Goal: Information Seeking & Learning: Learn about a topic

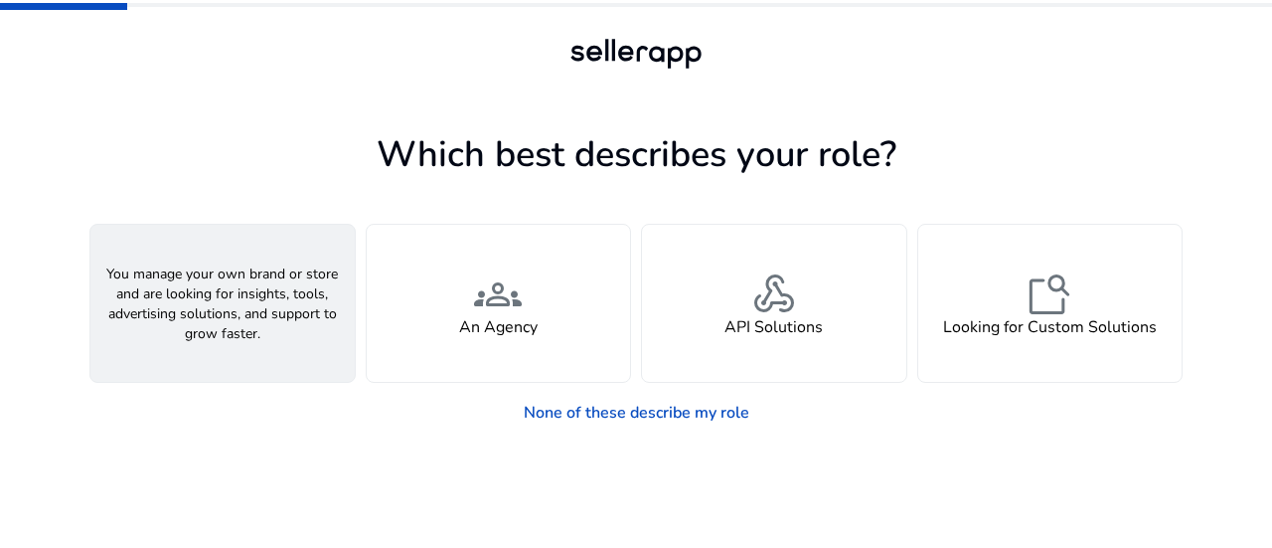
click at [256, 333] on div "person A Seller" at bounding box center [222, 303] width 264 height 157
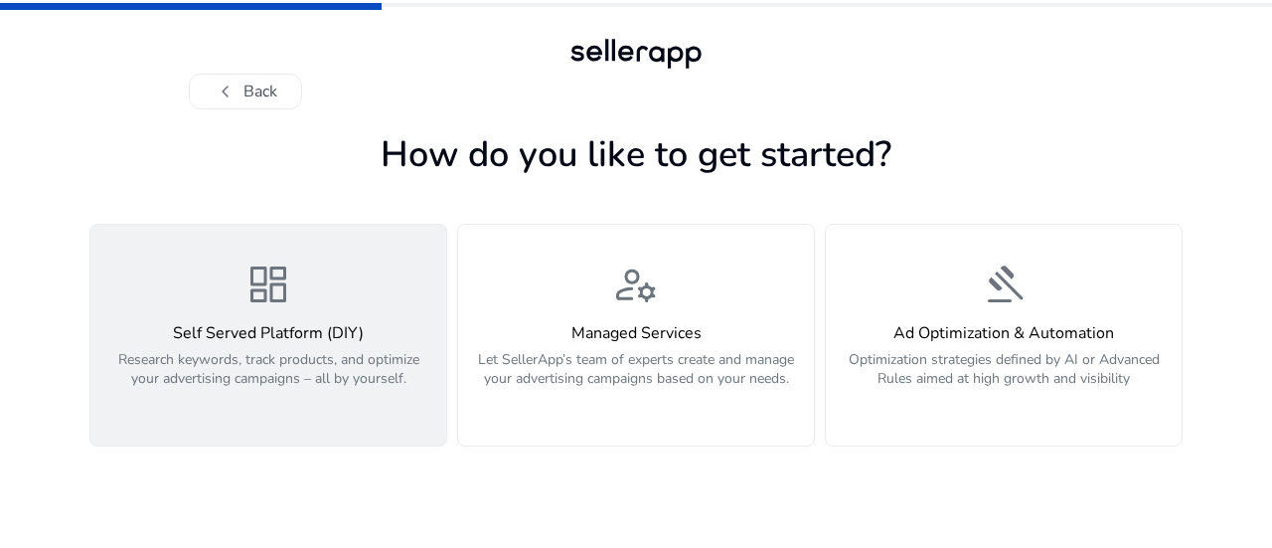
click at [290, 373] on p "Research keywords, track products, and optimize your advertising campaigns – al…" at bounding box center [268, 380] width 332 height 60
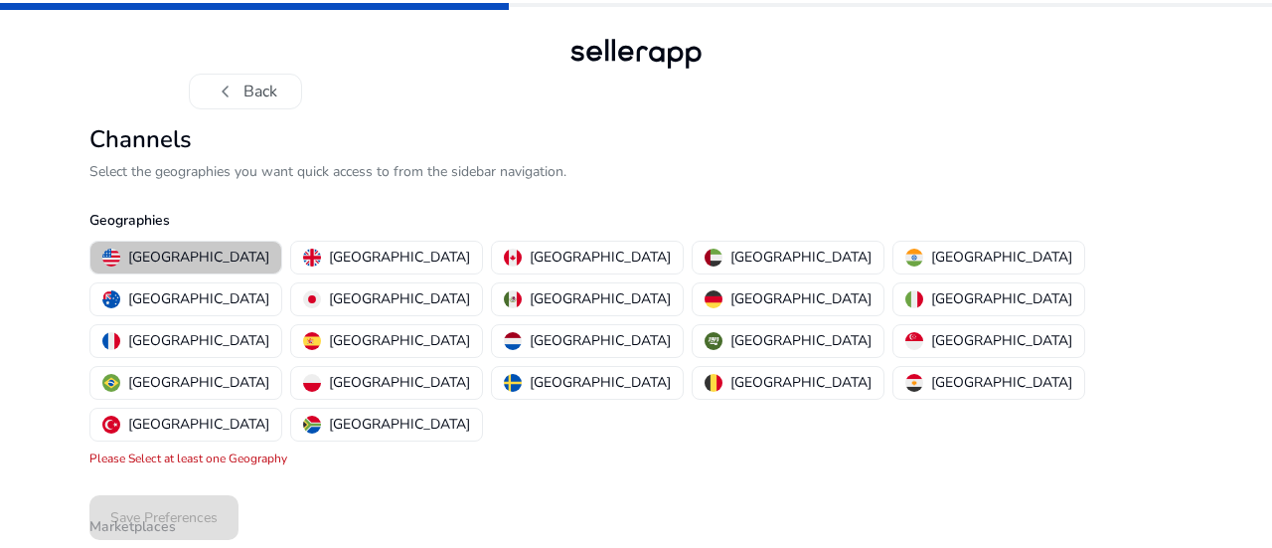
click at [191, 255] on p "[GEOGRAPHIC_DATA]" at bounding box center [198, 257] width 141 height 21
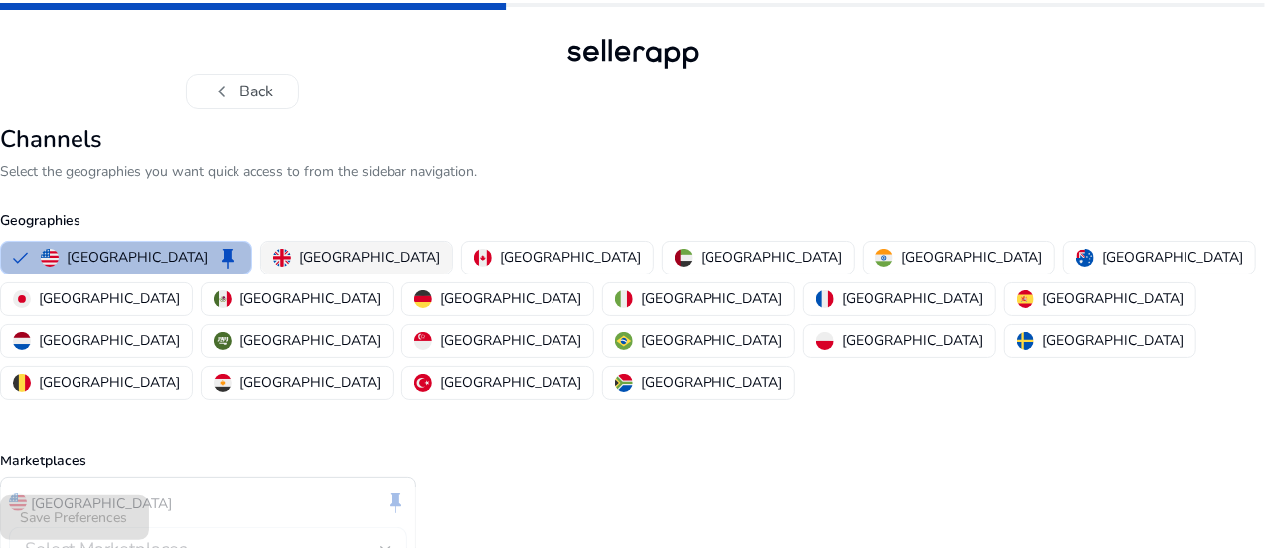
click at [392, 257] on p "[GEOGRAPHIC_DATA]" at bounding box center [369, 257] width 141 height 21
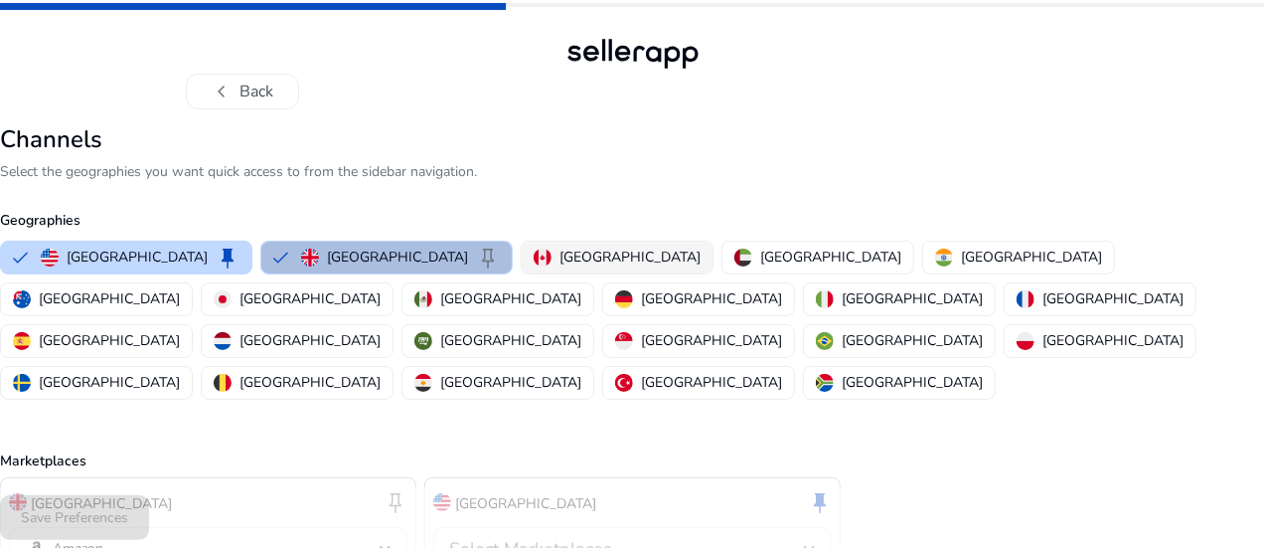
click at [560, 259] on p "[GEOGRAPHIC_DATA]" at bounding box center [630, 257] width 141 height 21
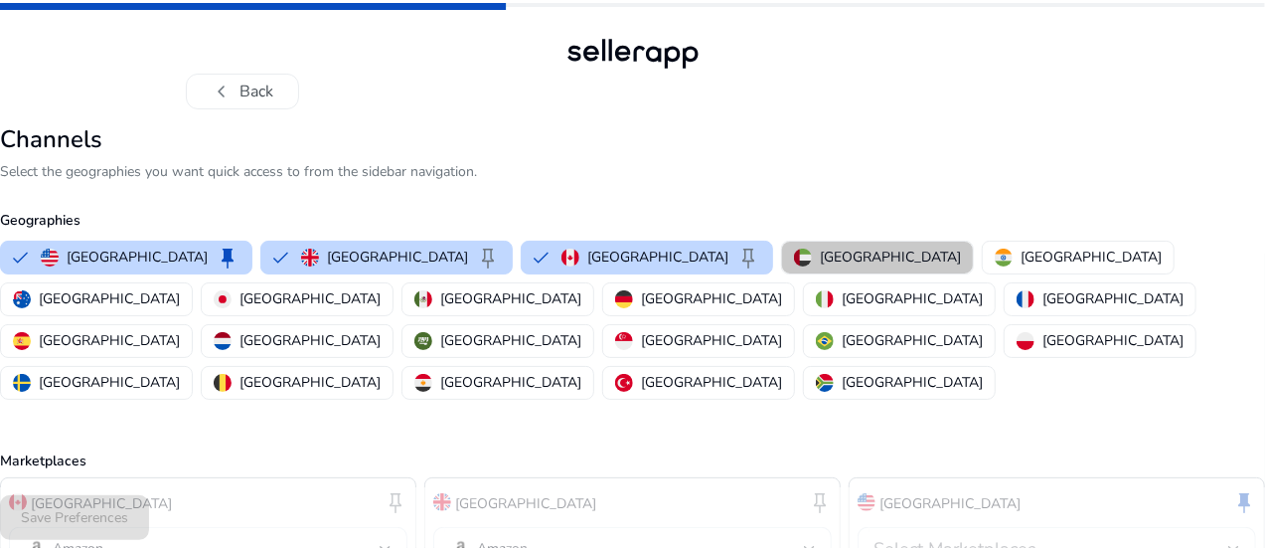
click at [807, 244] on button "[GEOGRAPHIC_DATA]" at bounding box center [877, 258] width 191 height 32
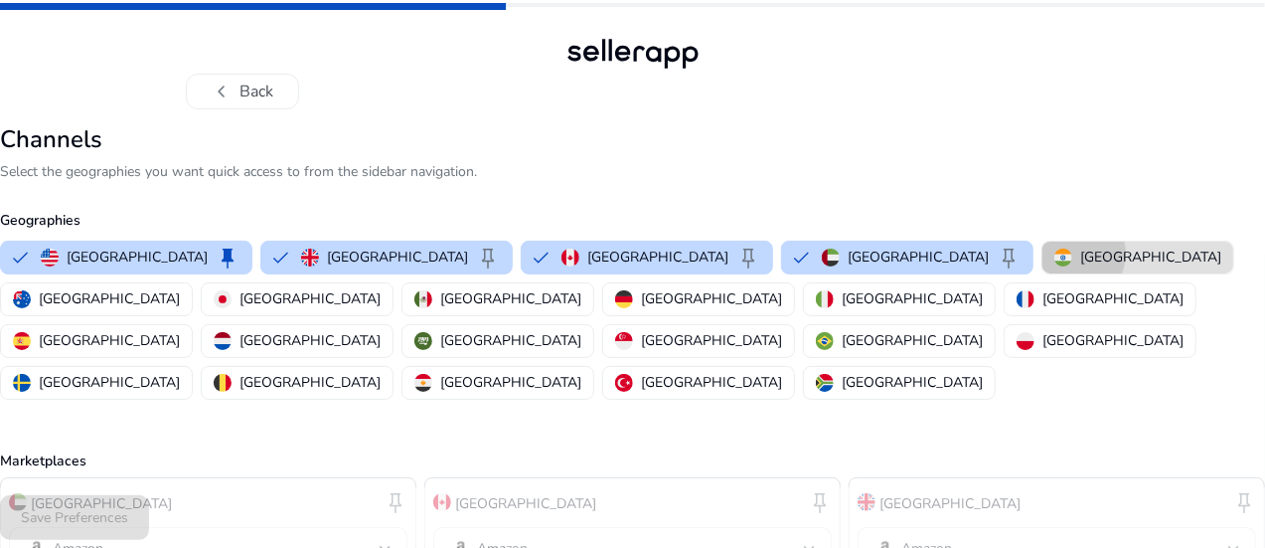
click at [1055, 253] on img "button" at bounding box center [1064, 258] width 18 height 18
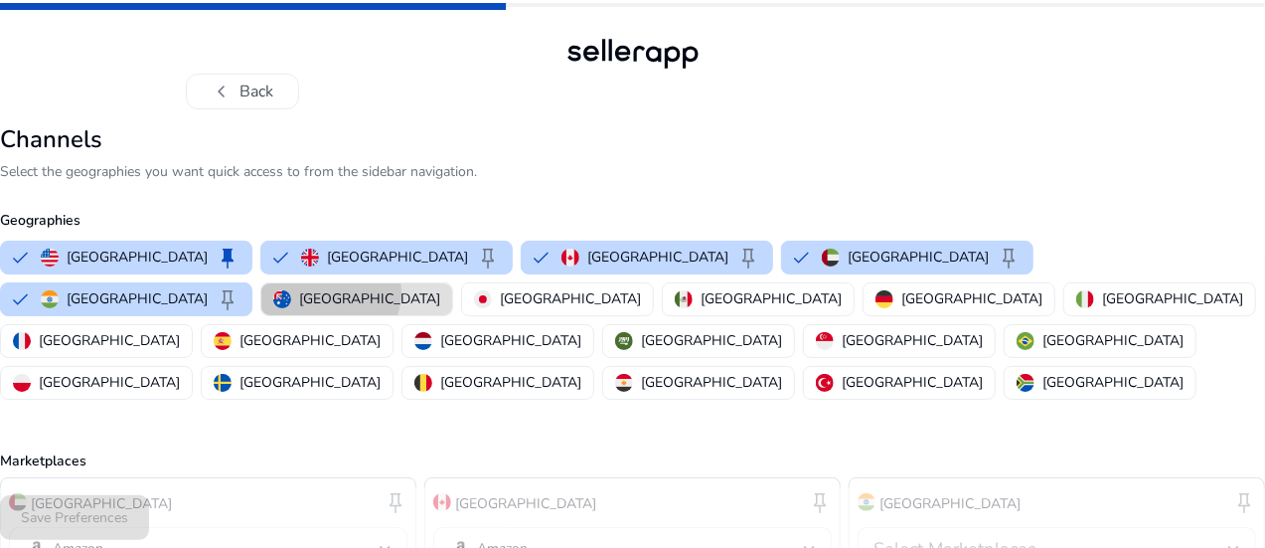
click at [299, 291] on p "[GEOGRAPHIC_DATA]" at bounding box center [369, 298] width 141 height 21
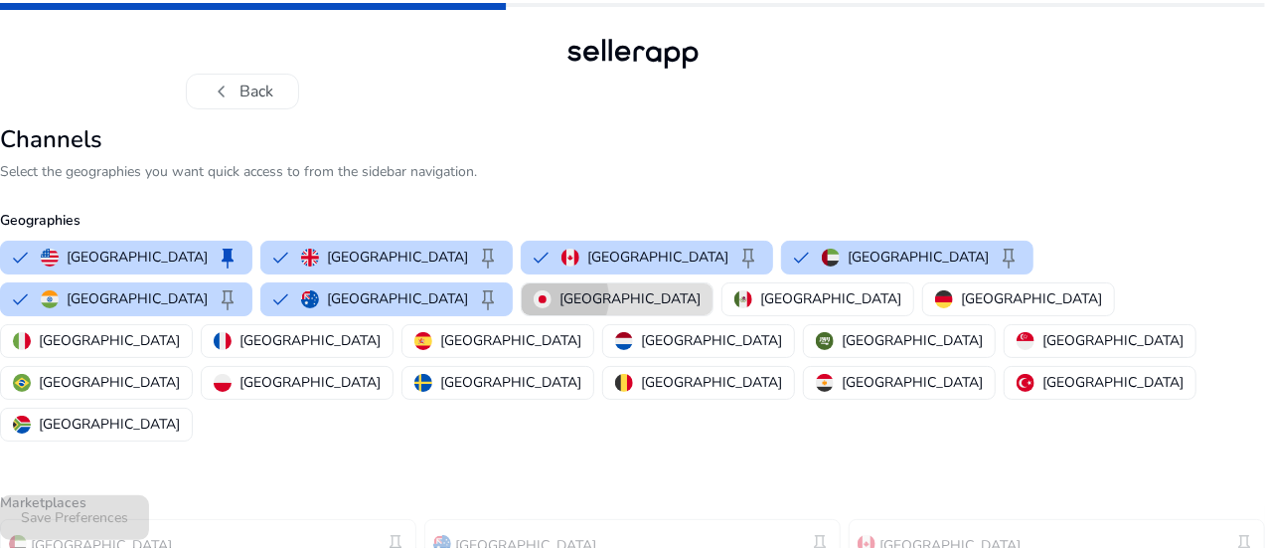
click at [534, 297] on div "[GEOGRAPHIC_DATA]" at bounding box center [617, 298] width 167 height 21
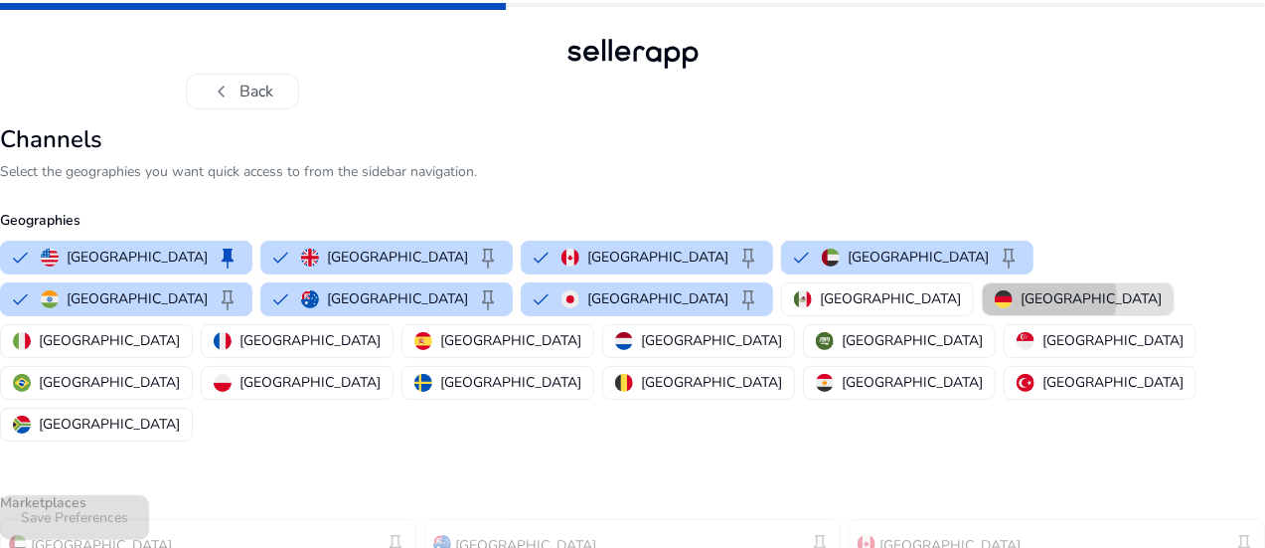
click at [1021, 297] on p "[GEOGRAPHIC_DATA]" at bounding box center [1091, 298] width 141 height 21
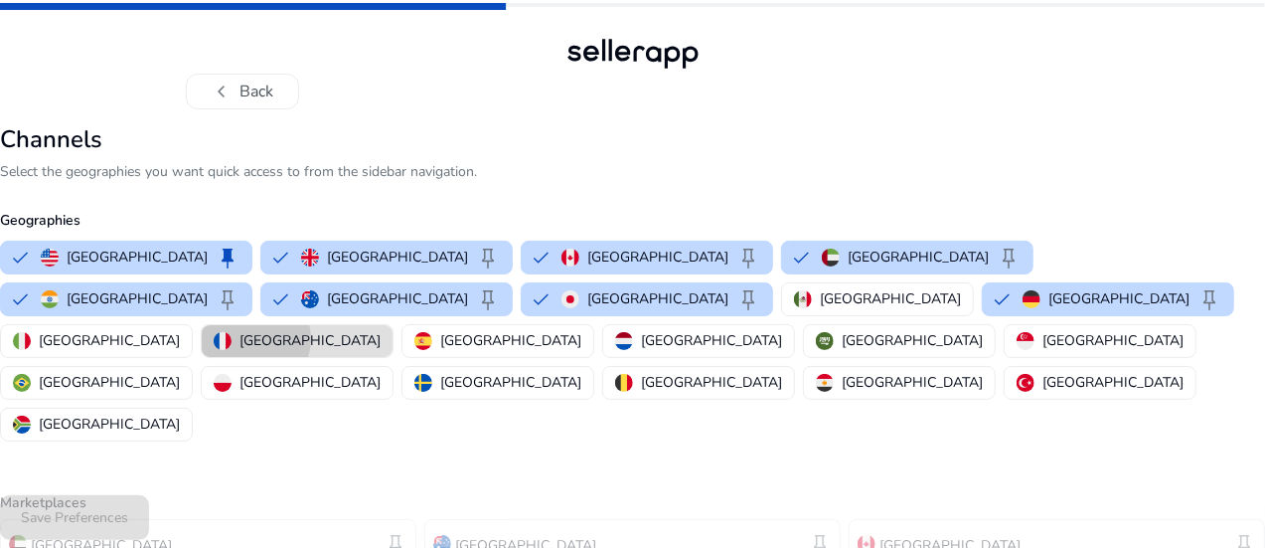
click at [381, 330] on p "[GEOGRAPHIC_DATA]" at bounding box center [310, 340] width 141 height 21
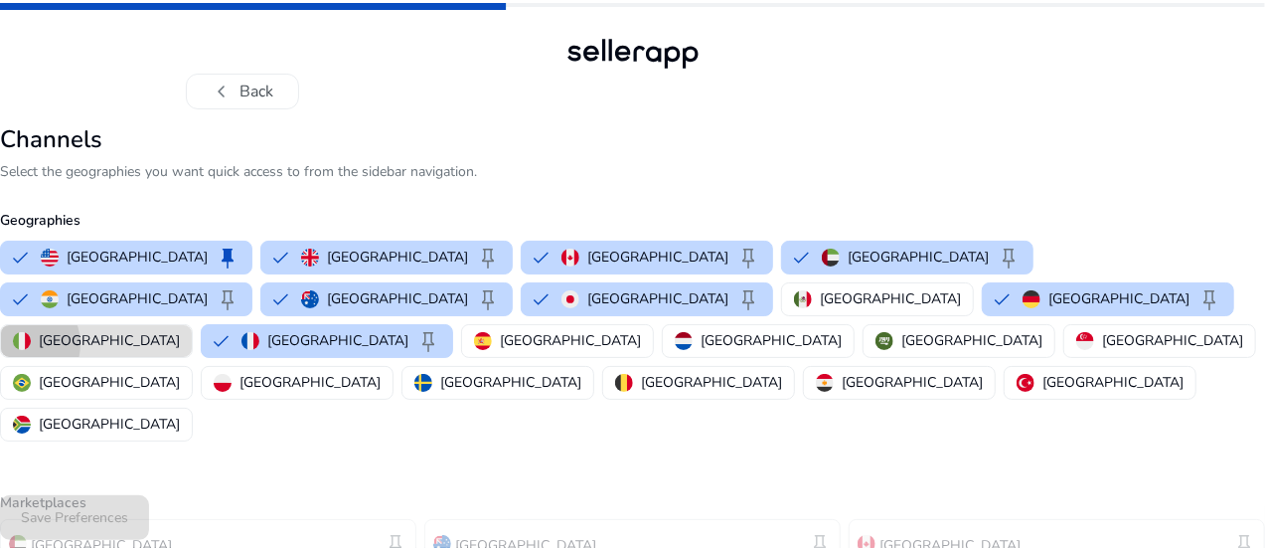
click at [31, 332] on img "button" at bounding box center [22, 341] width 18 height 18
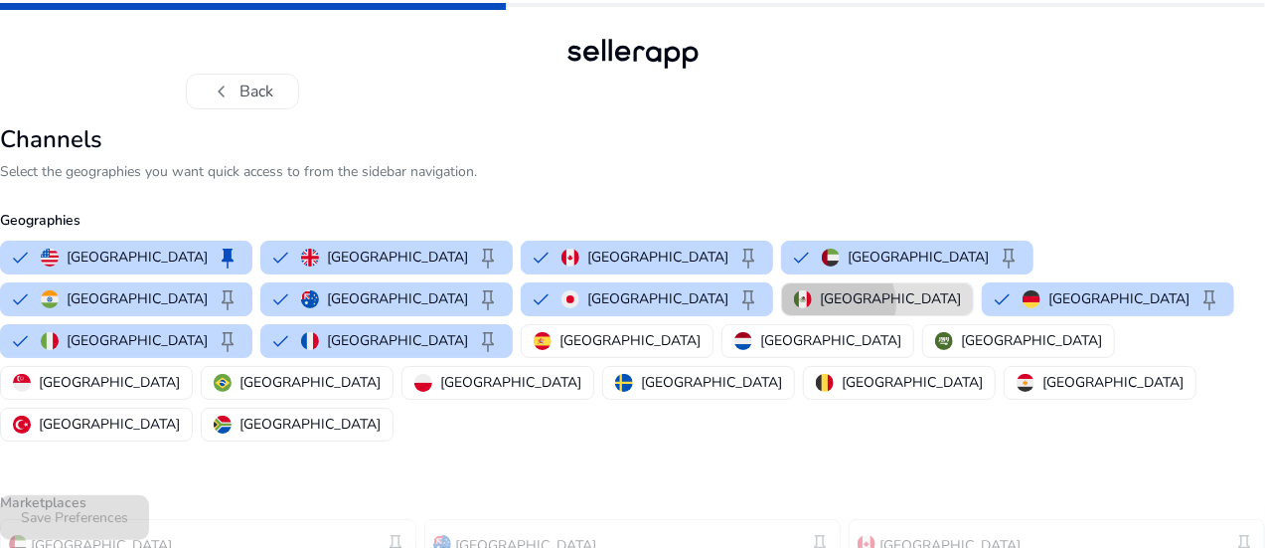
click at [820, 302] on p "[GEOGRAPHIC_DATA]" at bounding box center [890, 298] width 141 height 21
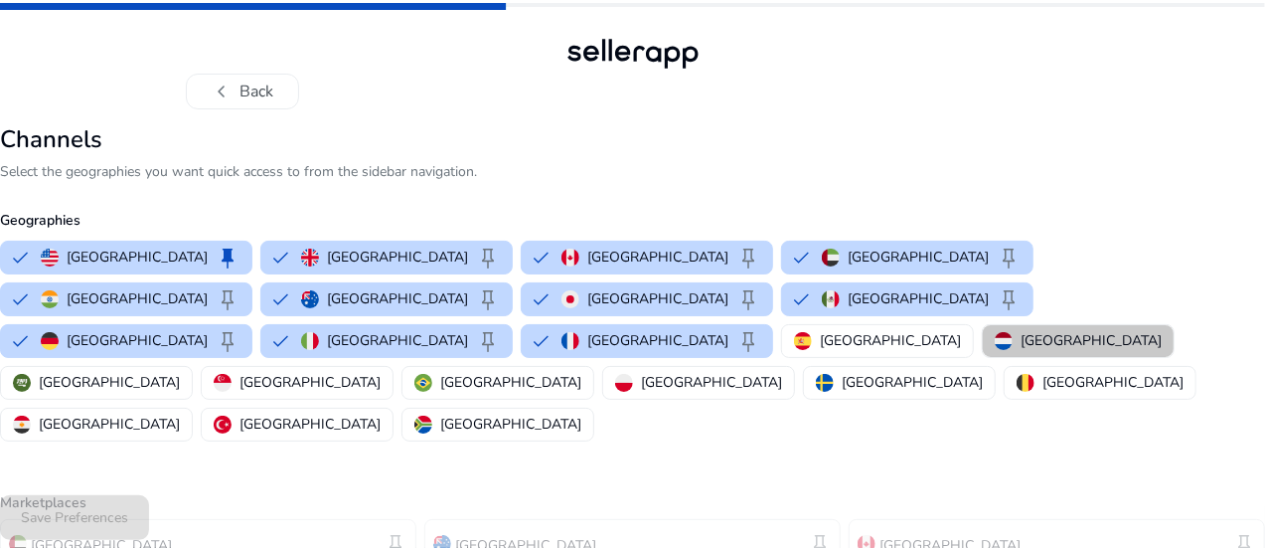
click at [1021, 341] on p "[GEOGRAPHIC_DATA]" at bounding box center [1091, 340] width 141 height 21
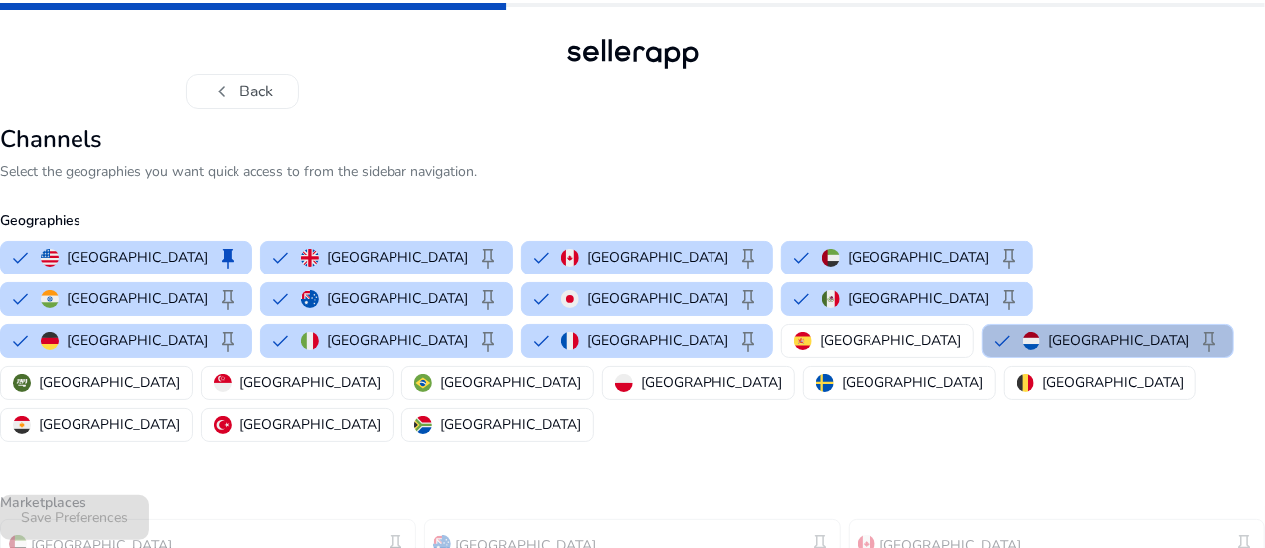
scroll to position [479, 0]
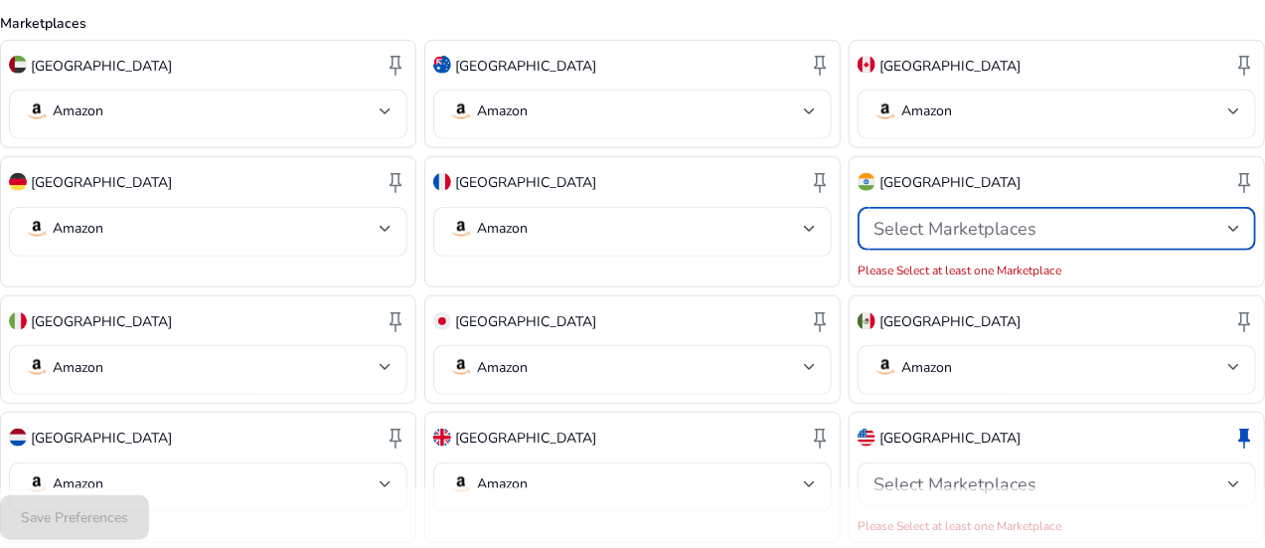
click at [1103, 218] on div "Select Marketplaces" at bounding box center [1051, 229] width 355 height 22
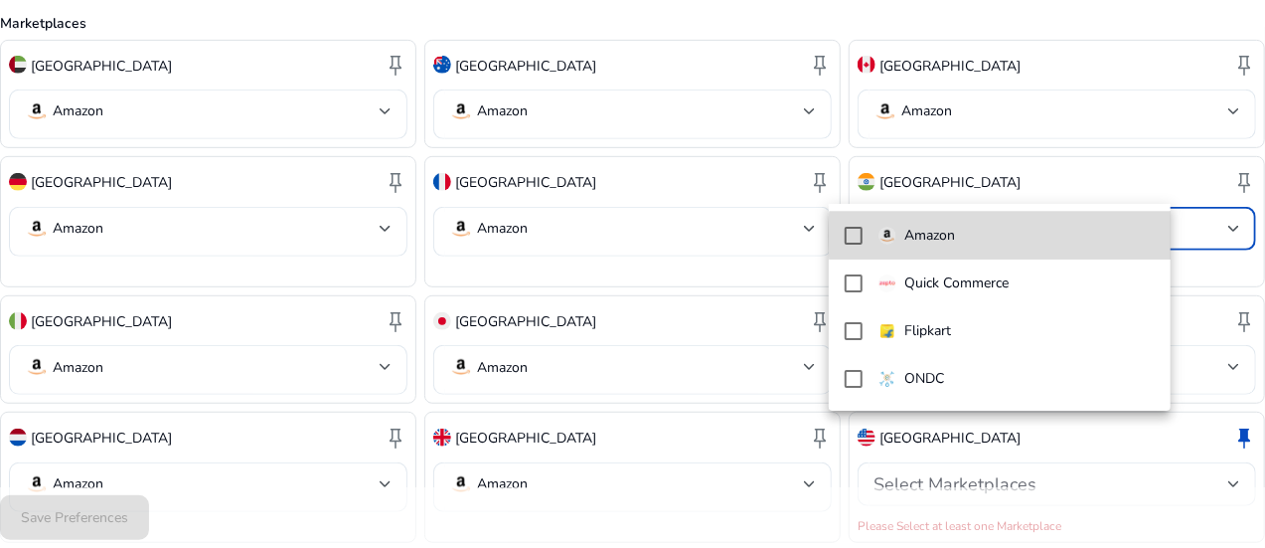
click at [1042, 236] on span "Amazon" at bounding box center [1017, 236] width 276 height 22
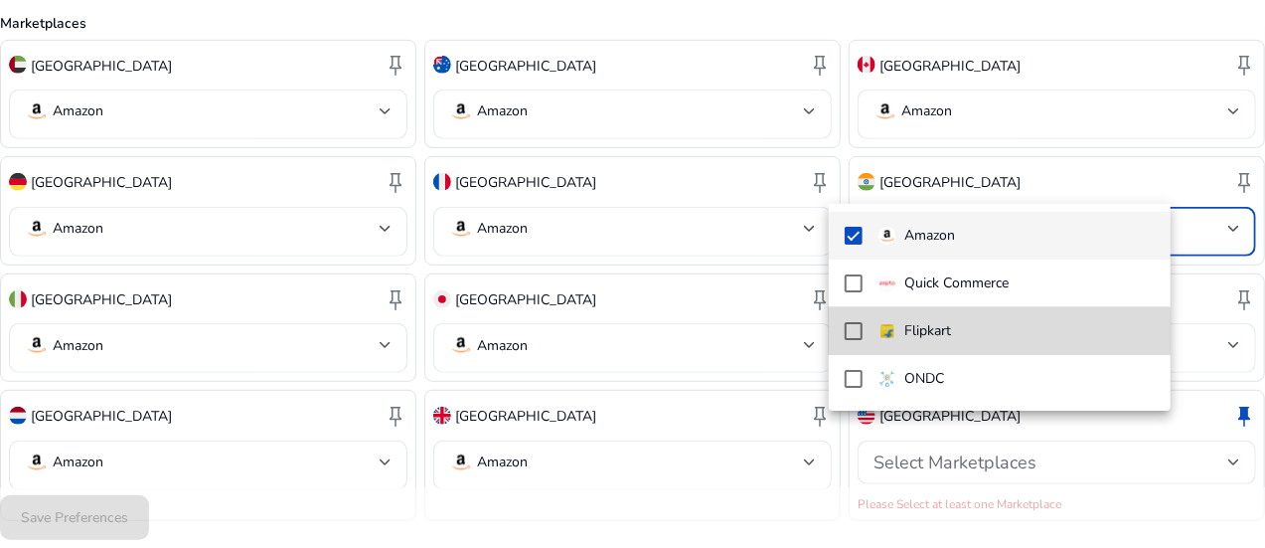
click at [859, 331] on mat-pseudo-checkbox at bounding box center [854, 331] width 18 height 18
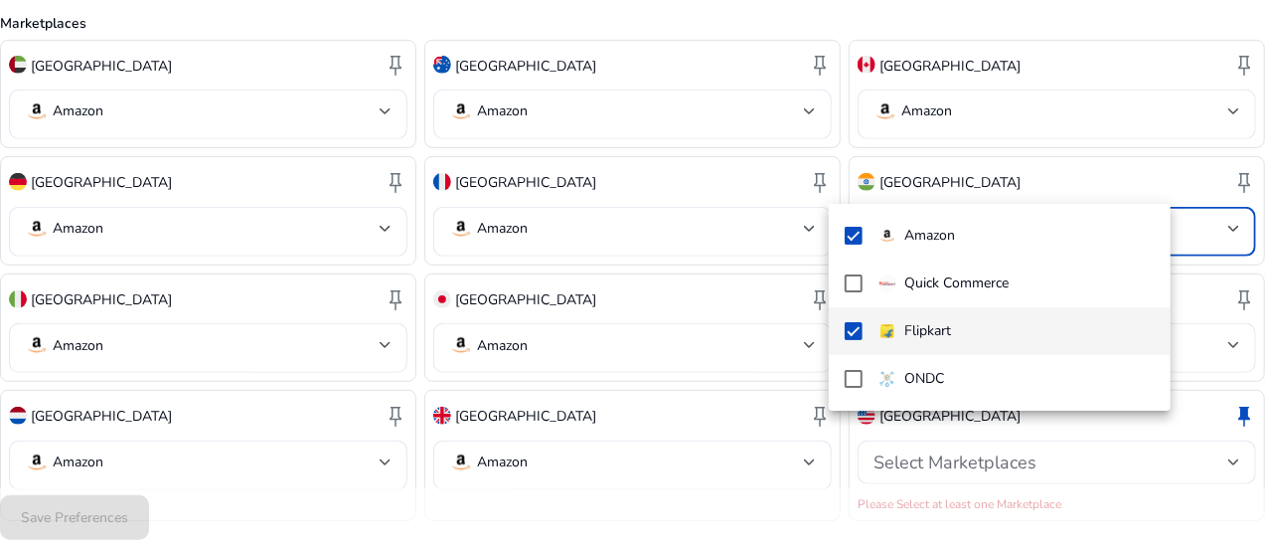
click at [1261, 246] on div at bounding box center [632, 274] width 1265 height 548
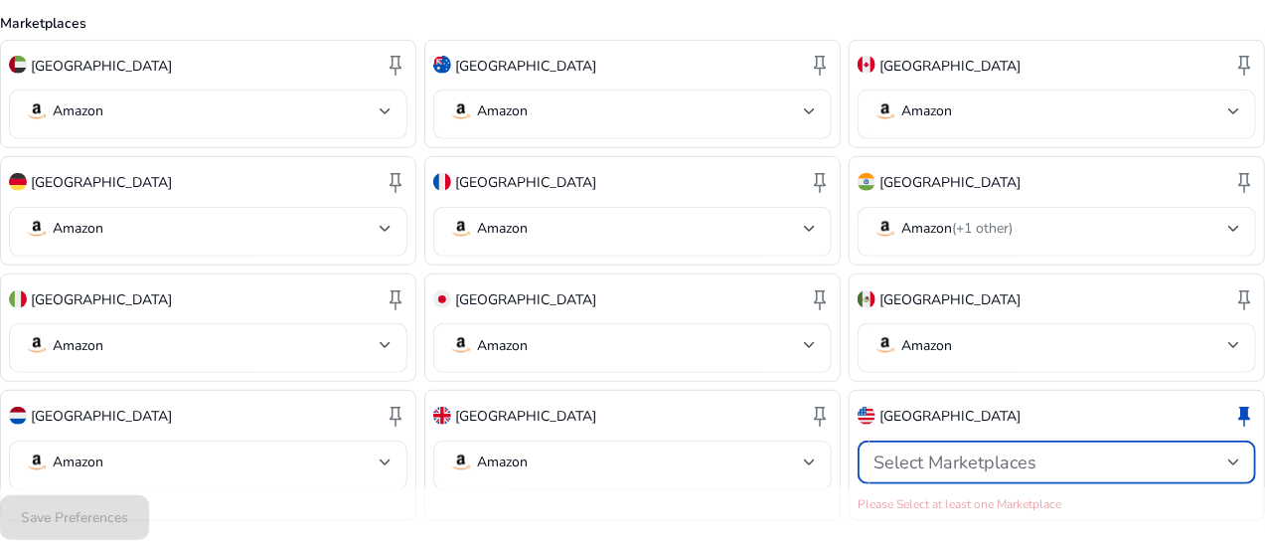
click at [992, 450] on span "Select Marketplaces" at bounding box center [955, 462] width 163 height 24
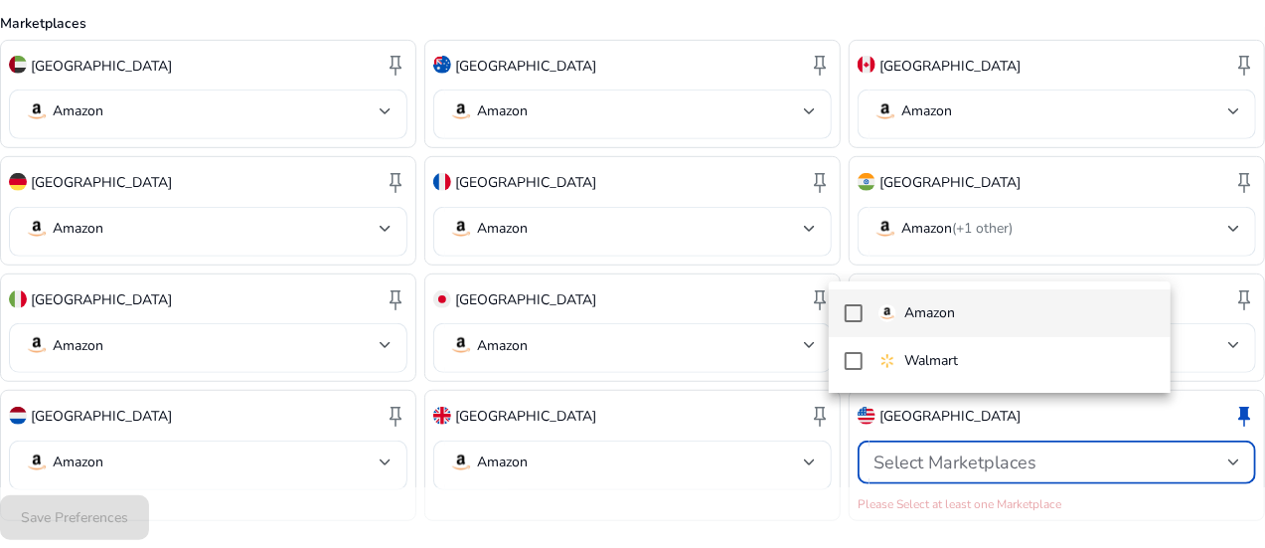
click at [866, 321] on mat-option "Amazon" at bounding box center [1000, 313] width 342 height 48
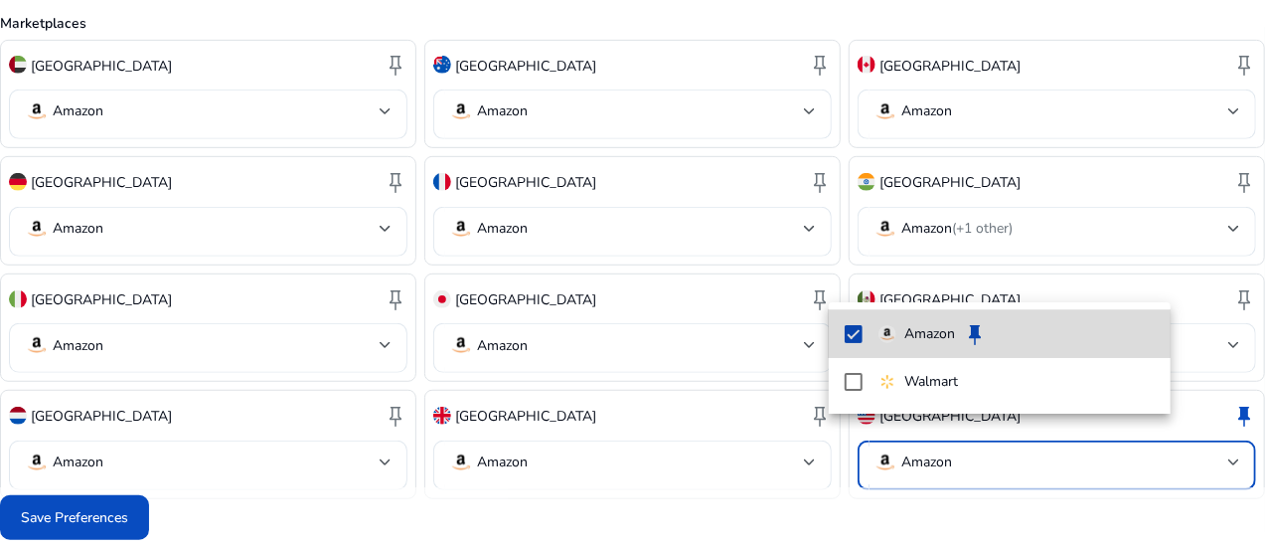
scroll to position [459, 0]
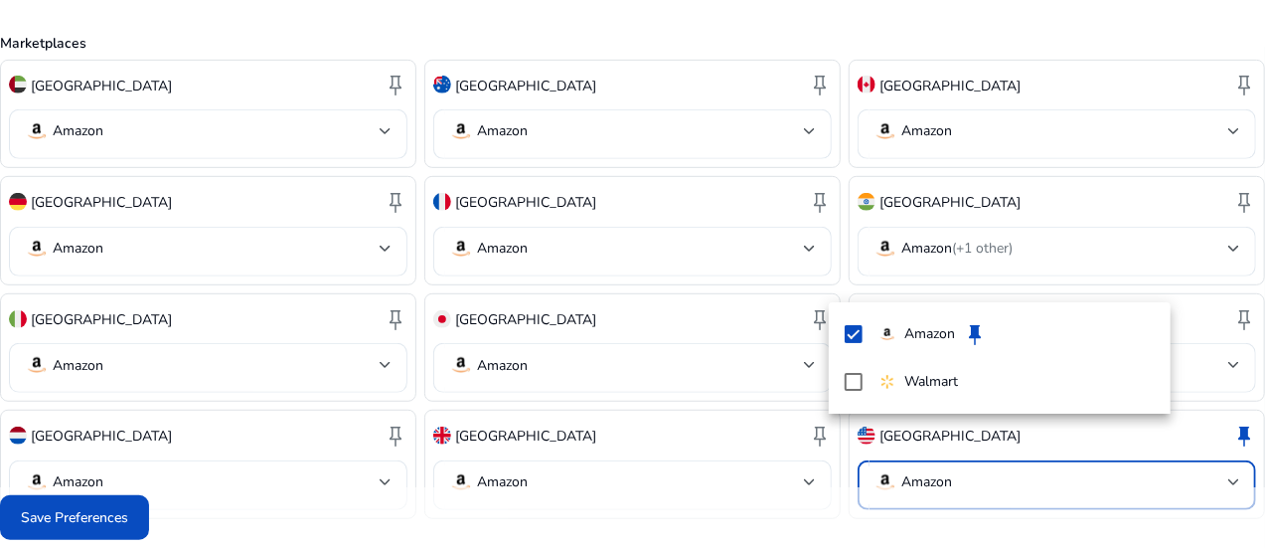
click at [1227, 389] on div at bounding box center [632, 274] width 1265 height 548
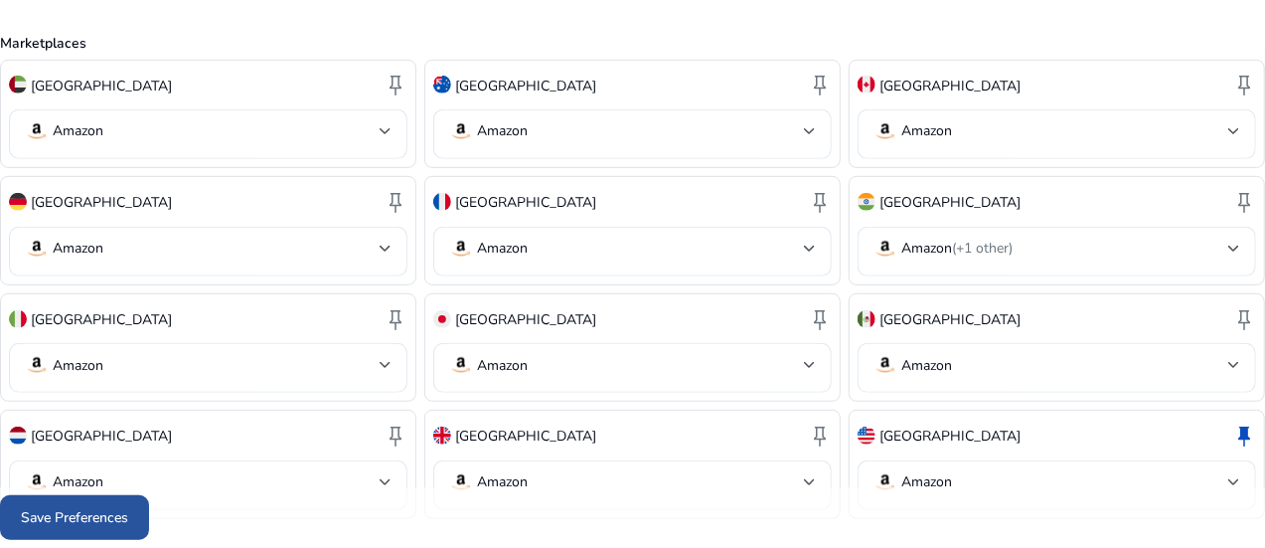
click at [128, 518] on span "Save Preferences" at bounding box center [74, 517] width 107 height 21
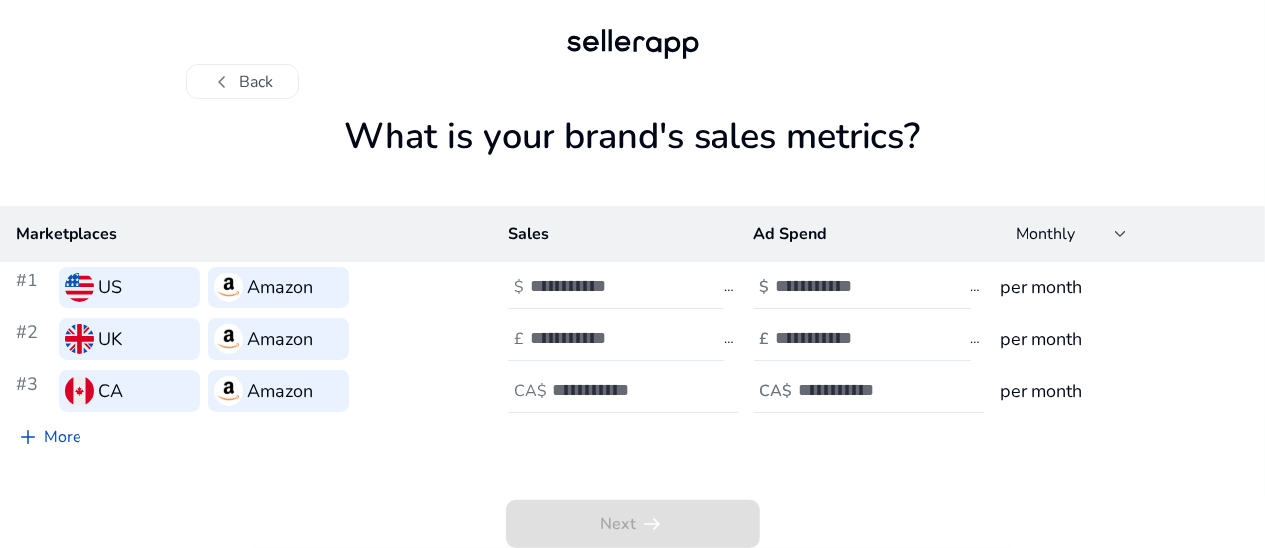
scroll to position [10, 0]
click at [94, 296] on img at bounding box center [80, 287] width 30 height 30
click at [678, 520] on span "Next arrow_right_alt" at bounding box center [633, 524] width 254 height 48
click at [97, 437] on link "add More" at bounding box center [48, 437] width 97 height 40
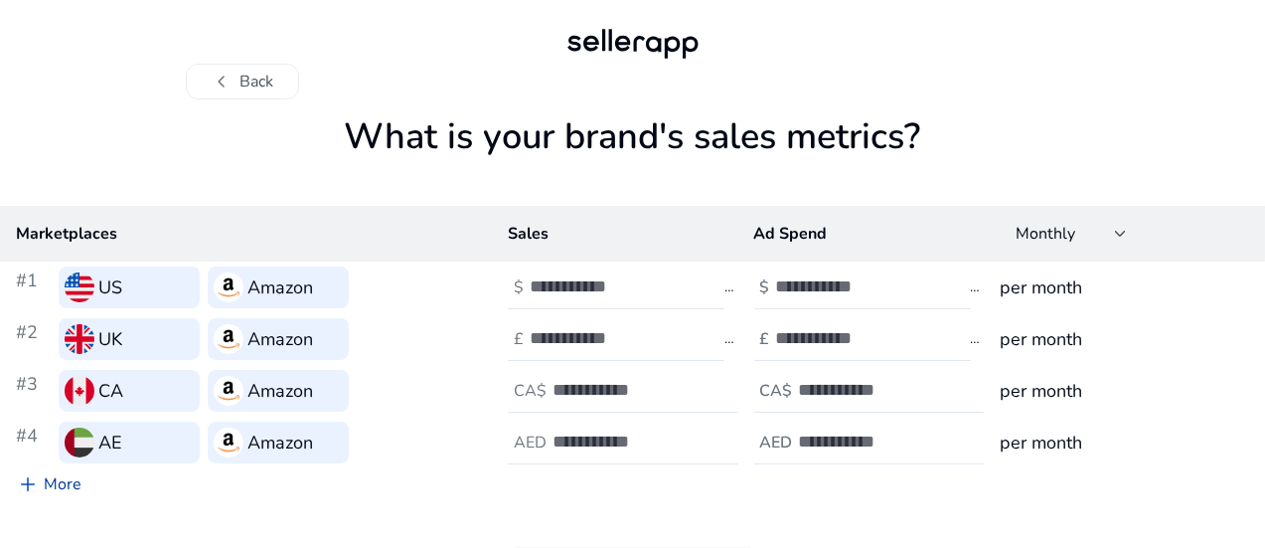
scroll to position [147, 0]
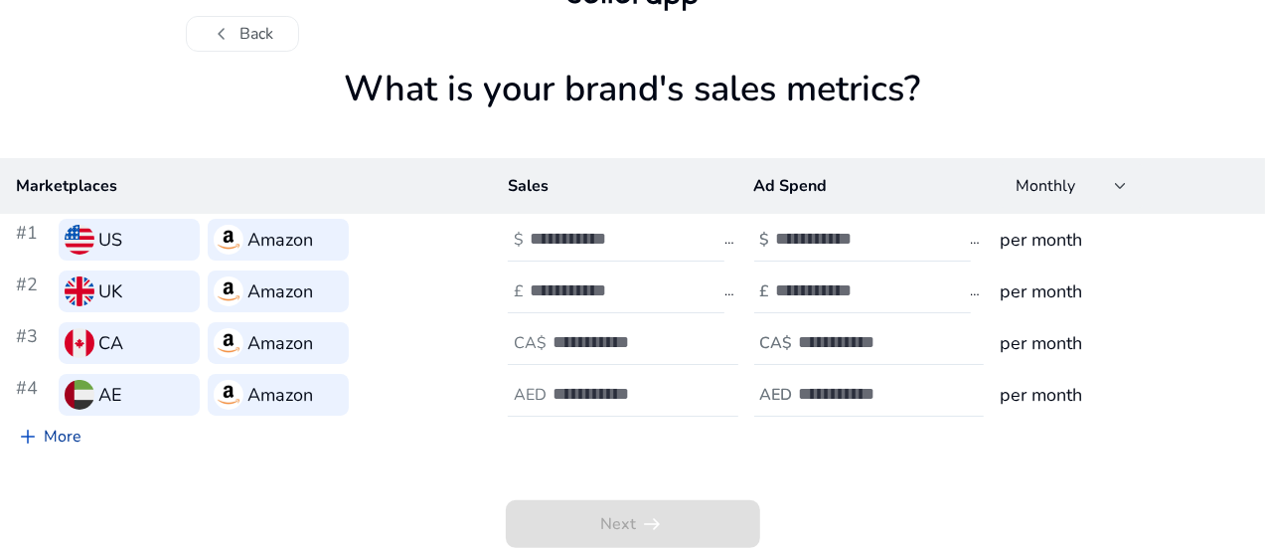
click at [97, 434] on link "add More" at bounding box center [48, 437] width 97 height 40
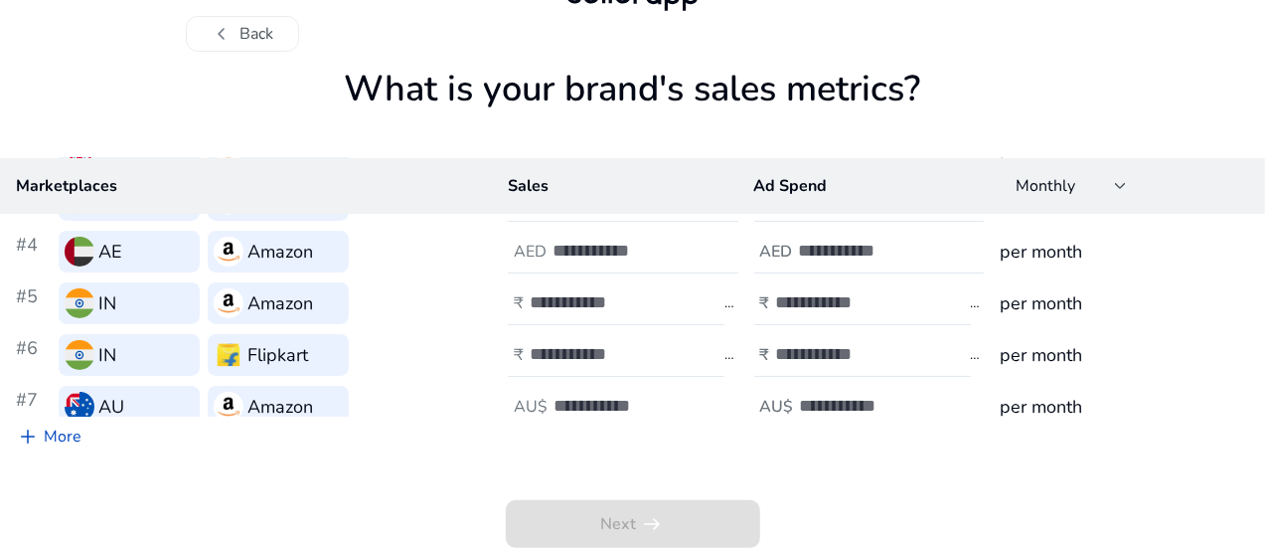
scroll to position [173, 0]
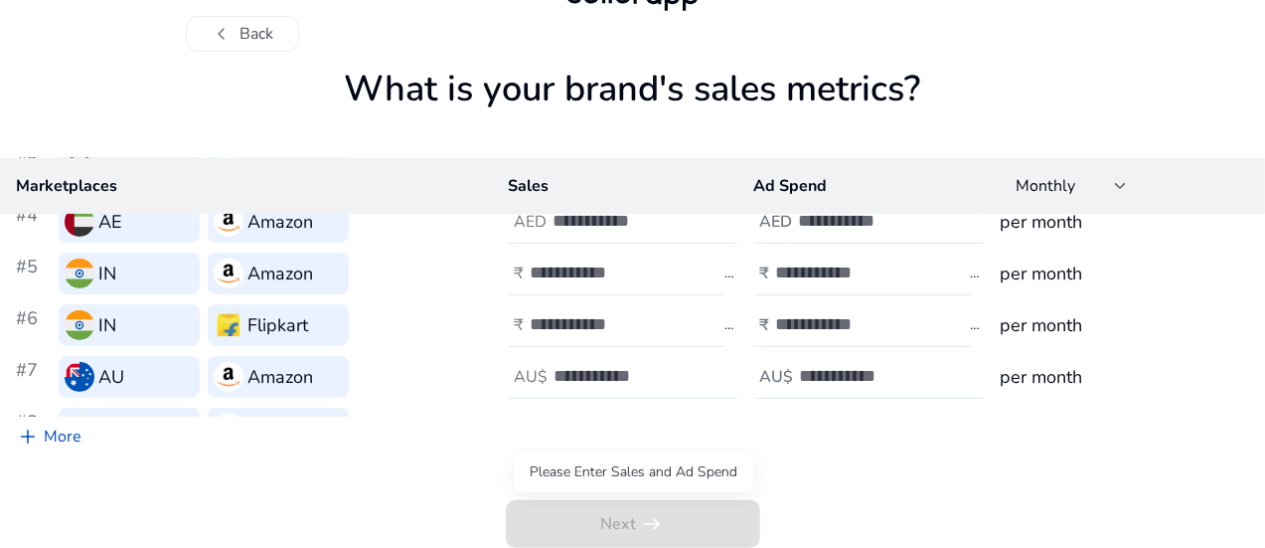
click at [610, 517] on span "Next arrow_right_alt" at bounding box center [633, 524] width 254 height 48
drag, startPoint x: 1180, startPoint y: 340, endPoint x: 1175, endPoint y: 265, distance: 74.7
click at [1175, 265] on div "chevron_left Back What is your brand's sales metrics? Marketplaces Sales Ad Spe…" at bounding box center [632, 244] width 1265 height 605
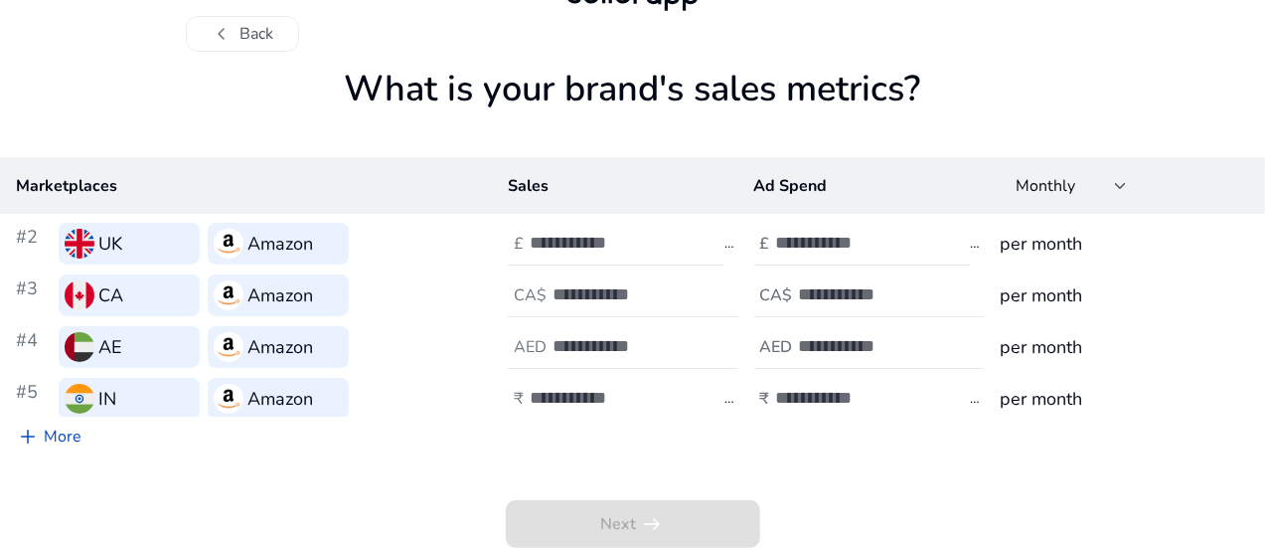
scroll to position [0, 0]
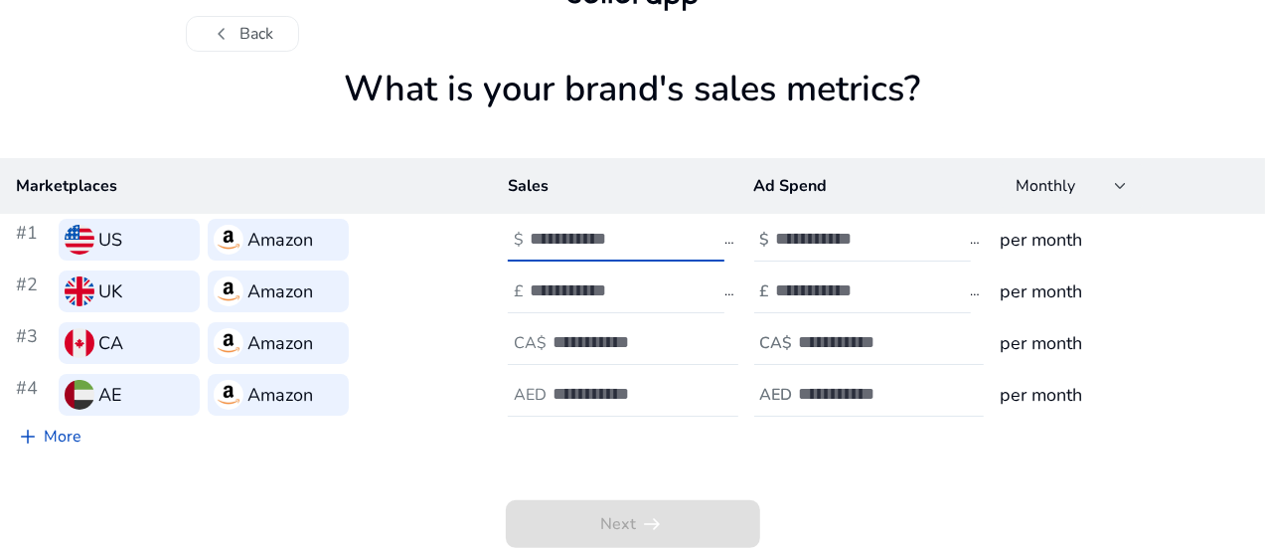
click at [596, 228] on input "number" at bounding box center [597, 239] width 134 height 22
type input "**"
click at [664, 228] on input "**" at bounding box center [597, 239] width 134 height 22
drag, startPoint x: 1173, startPoint y: 65, endPoint x: 1160, endPoint y: 33, distance: 34.3
click at [1160, 68] on h1 "What is your brand's sales metrics?" at bounding box center [632, 113] width 1265 height 90
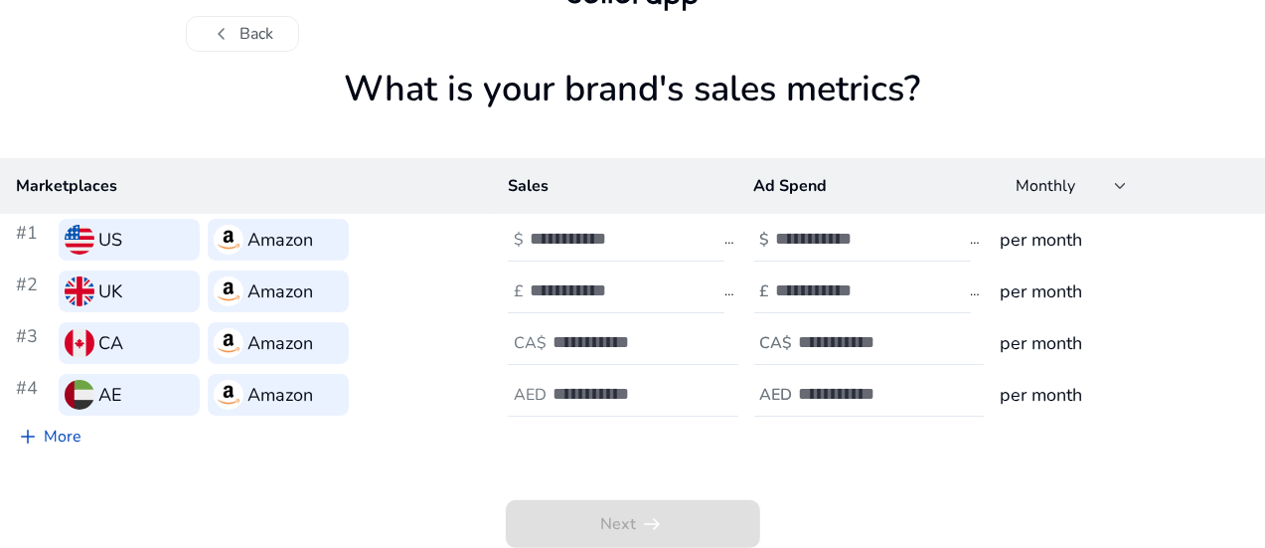
click at [1160, 68] on h1 "What is your brand's sales metrics?" at bounding box center [632, 113] width 1265 height 90
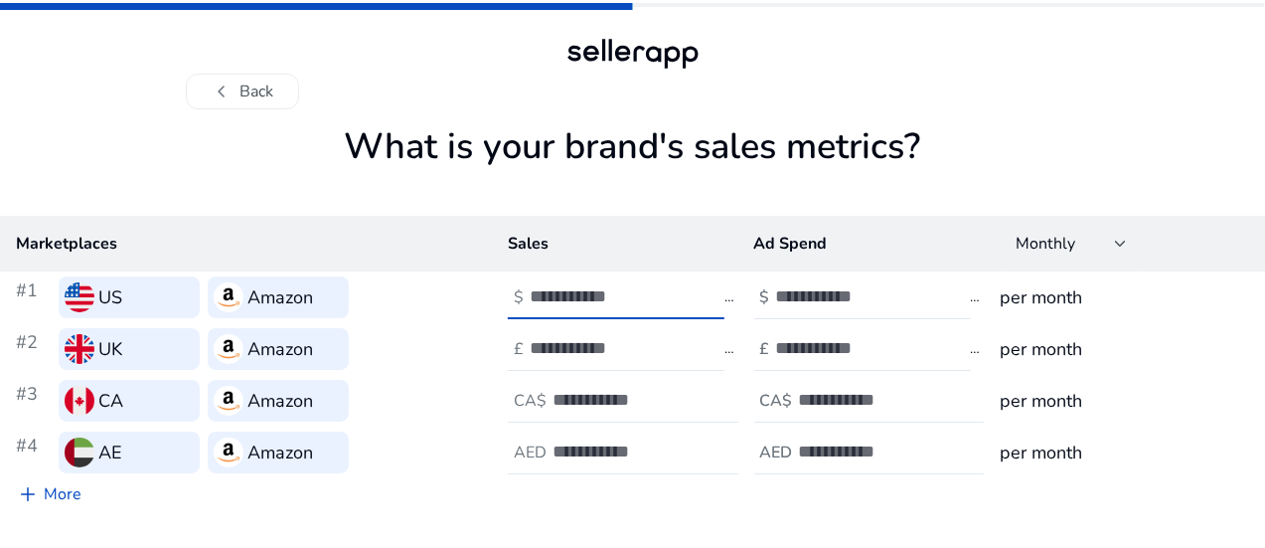
type input "**"
click at [664, 300] on input "**" at bounding box center [597, 296] width 134 height 22
type input "***"
click at [776, 289] on input "number" at bounding box center [843, 296] width 134 height 22
click at [887, 301] on input "**" at bounding box center [843, 296] width 134 height 22
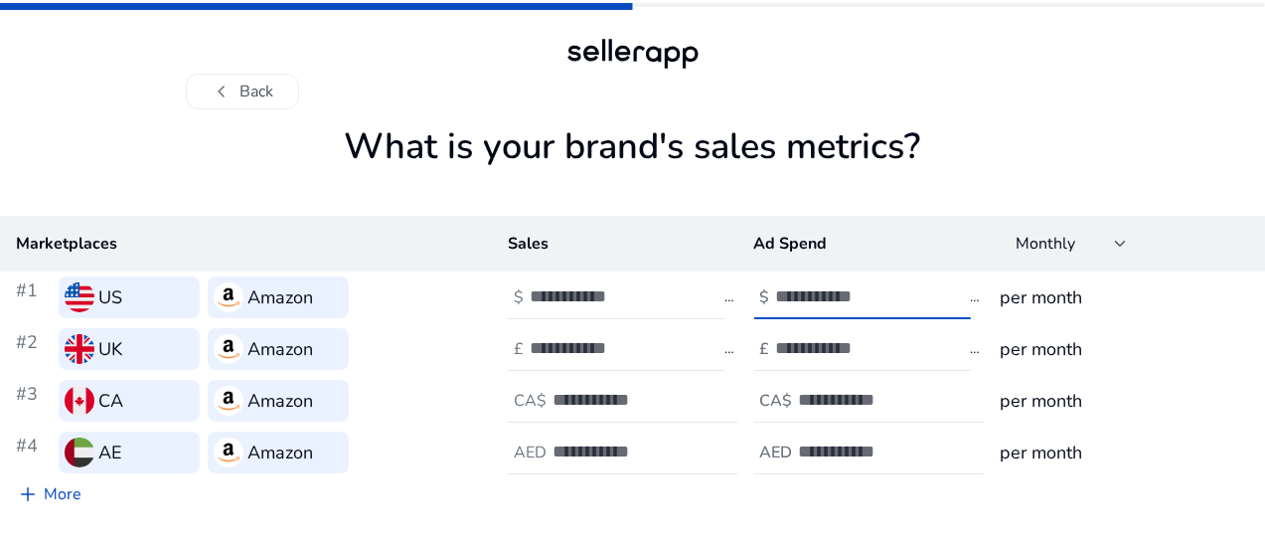
type input "*"
click at [883, 287] on input "*" at bounding box center [843, 296] width 134 height 22
click at [1006, 303] on h3 "per month" at bounding box center [1125, 297] width 250 height 28
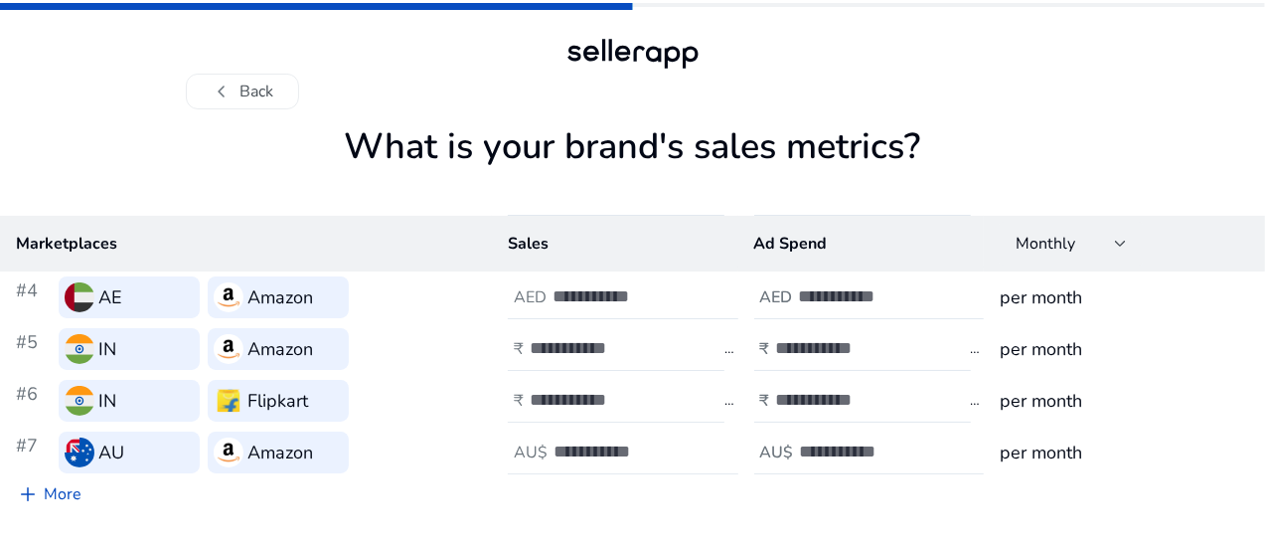
scroll to position [173, 0]
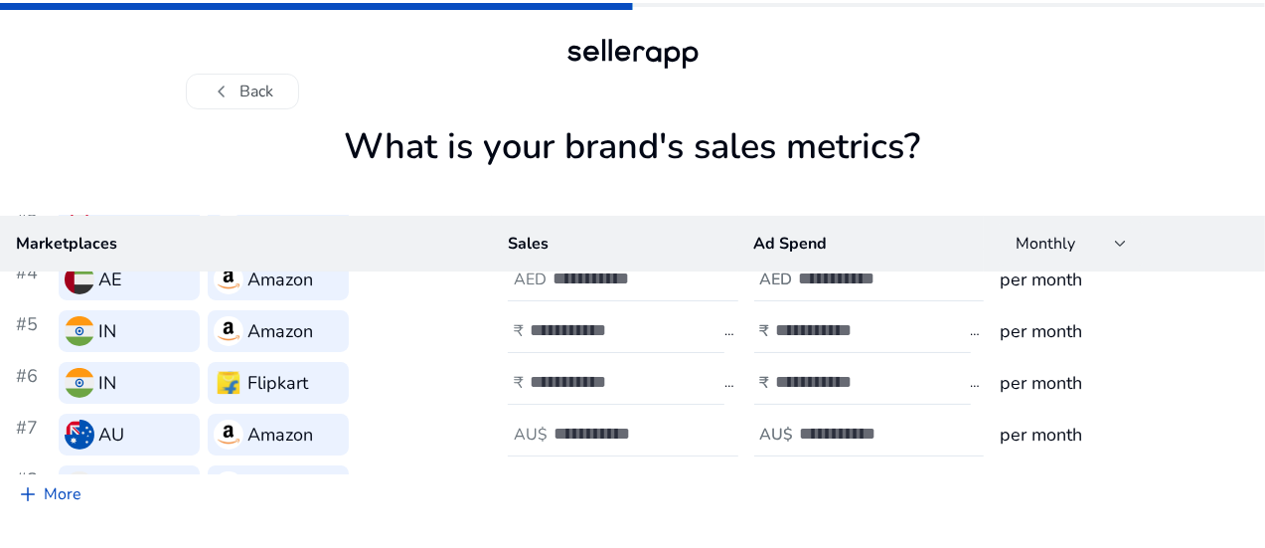
click at [1259, 503] on div "chevron_left Back What is your brand's sales metrics? Marketplaces Sales Ad Spe…" at bounding box center [632, 302] width 1265 height 605
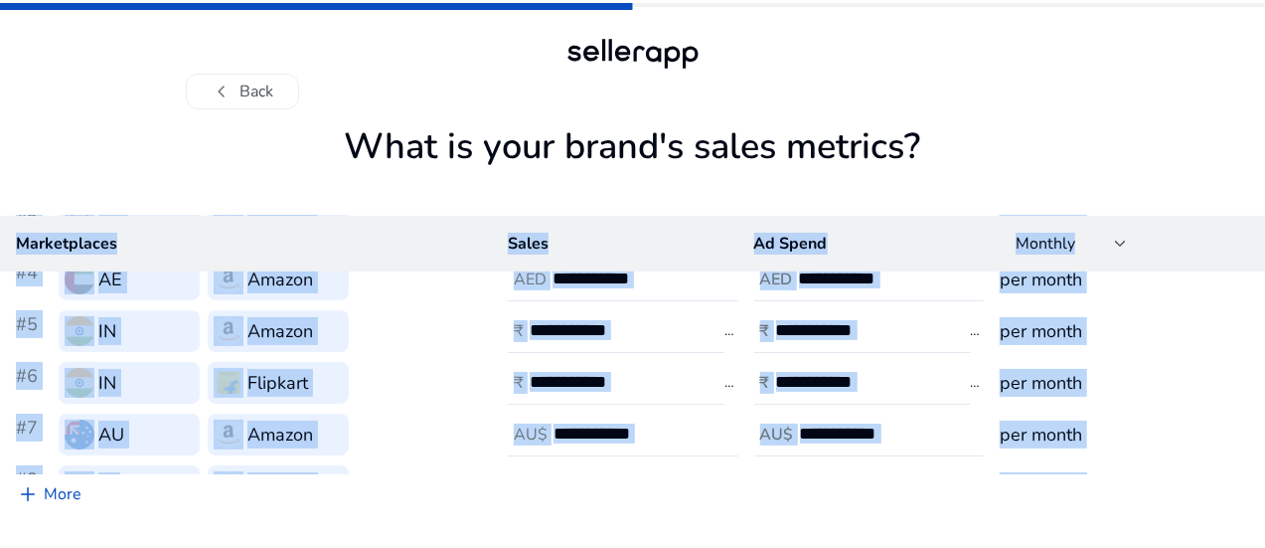
drag, startPoint x: 1259, startPoint y: 503, endPoint x: 1271, endPoint y: 511, distance: 15.2
click at [1265, 511] on html "chevron_left Back What is your brand's sales metrics? Marketplaces Sales Ad Spe…" at bounding box center [632, 302] width 1265 height 605
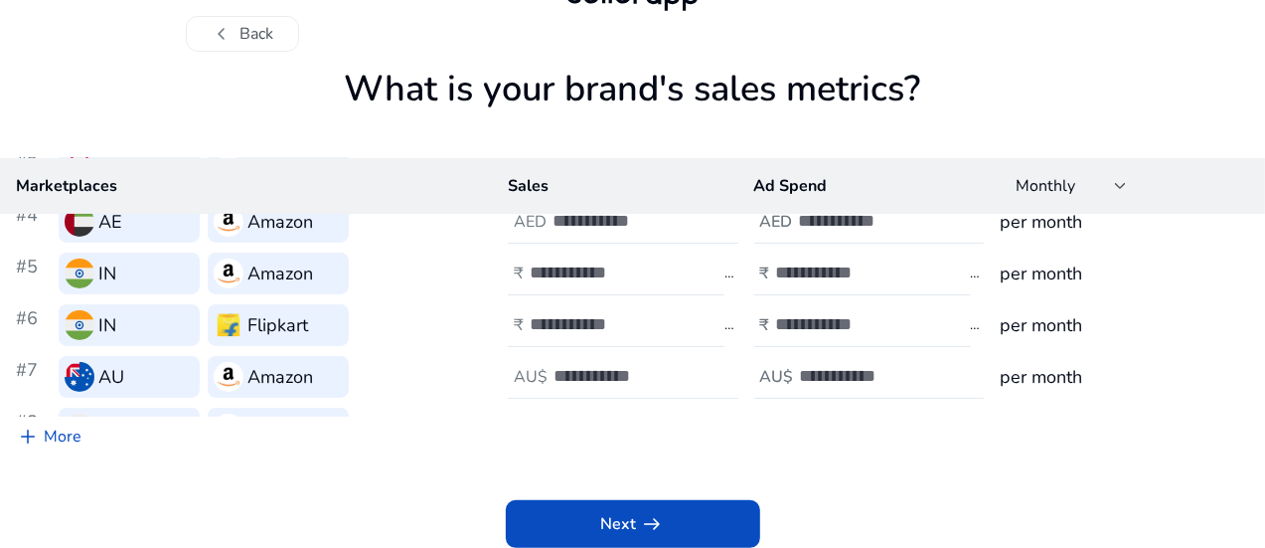
click at [1163, 522] on div "Next arrow_right_alt" at bounding box center [632, 501] width 1265 height 91
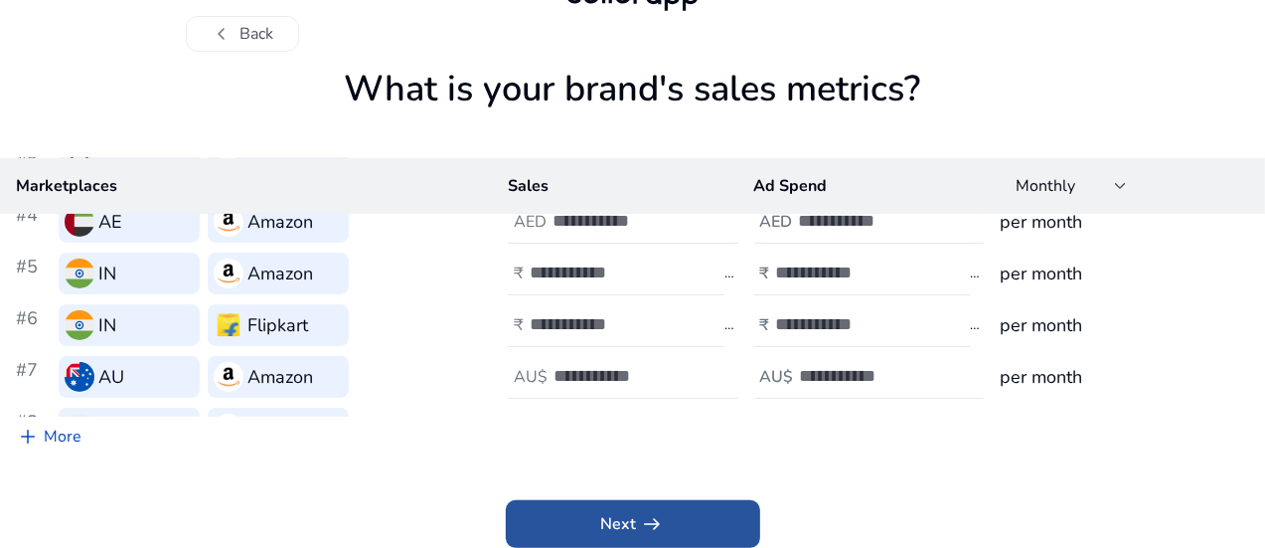
click at [710, 524] on span at bounding box center [633, 524] width 254 height 48
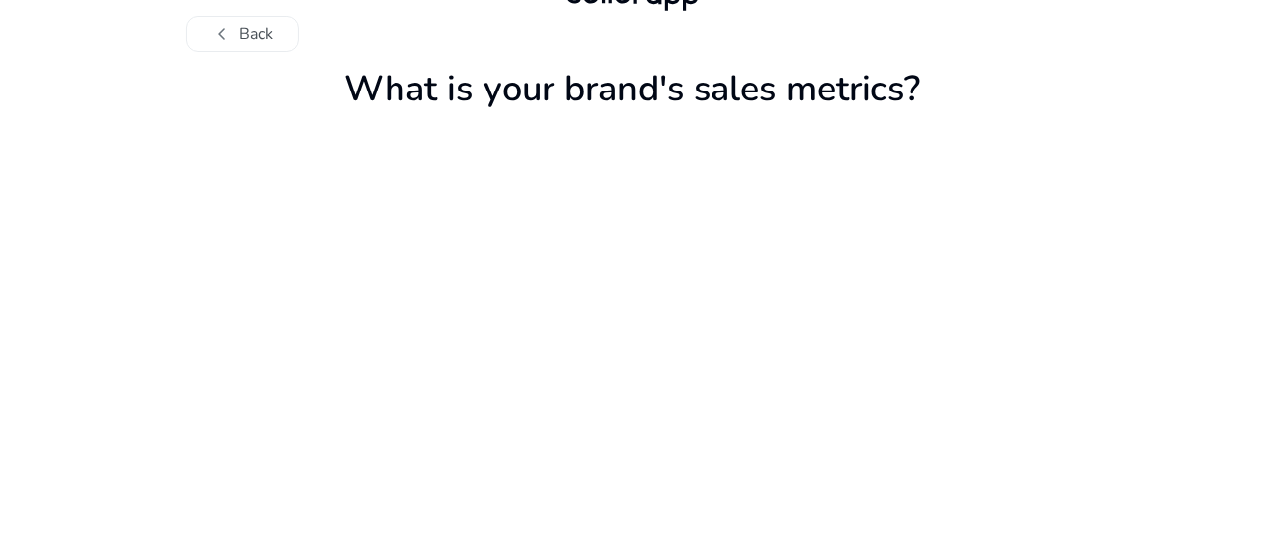
scroll to position [43, 0]
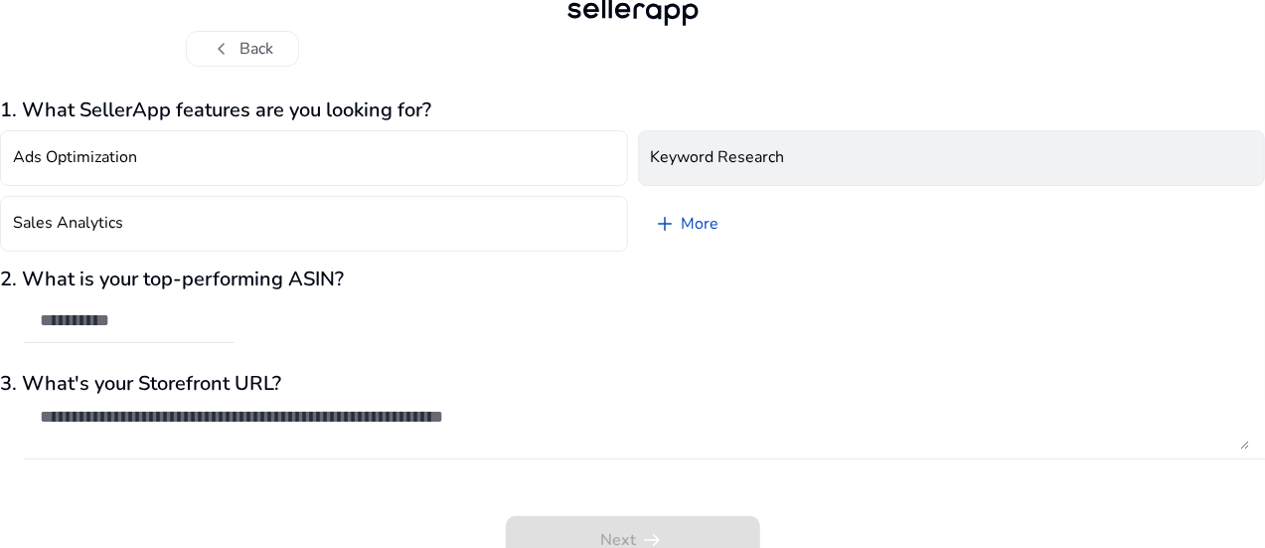
click at [733, 154] on h4 "Keyword Research" at bounding box center [718, 157] width 134 height 19
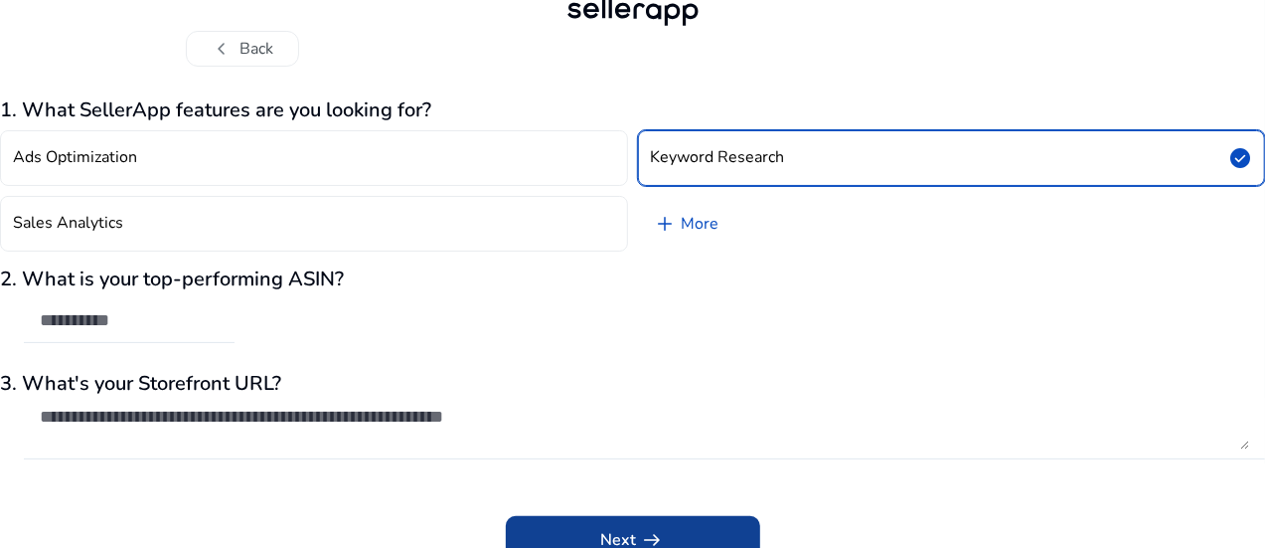
click at [682, 537] on span at bounding box center [633, 540] width 254 height 48
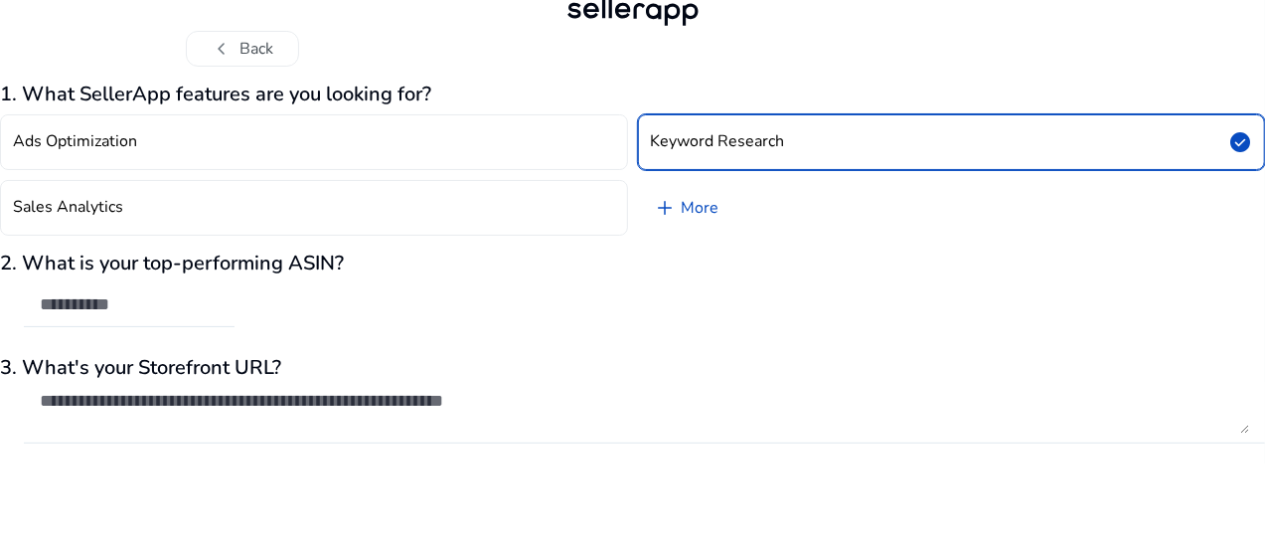
scroll to position [21, 0]
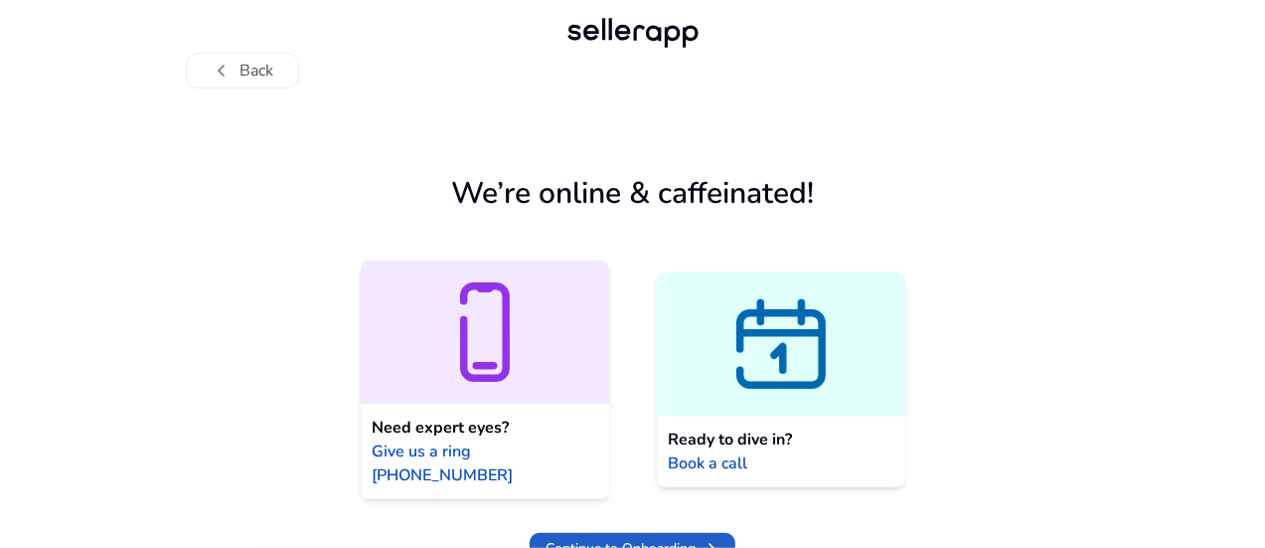
click at [682, 537] on span at bounding box center [633, 549] width 206 height 48
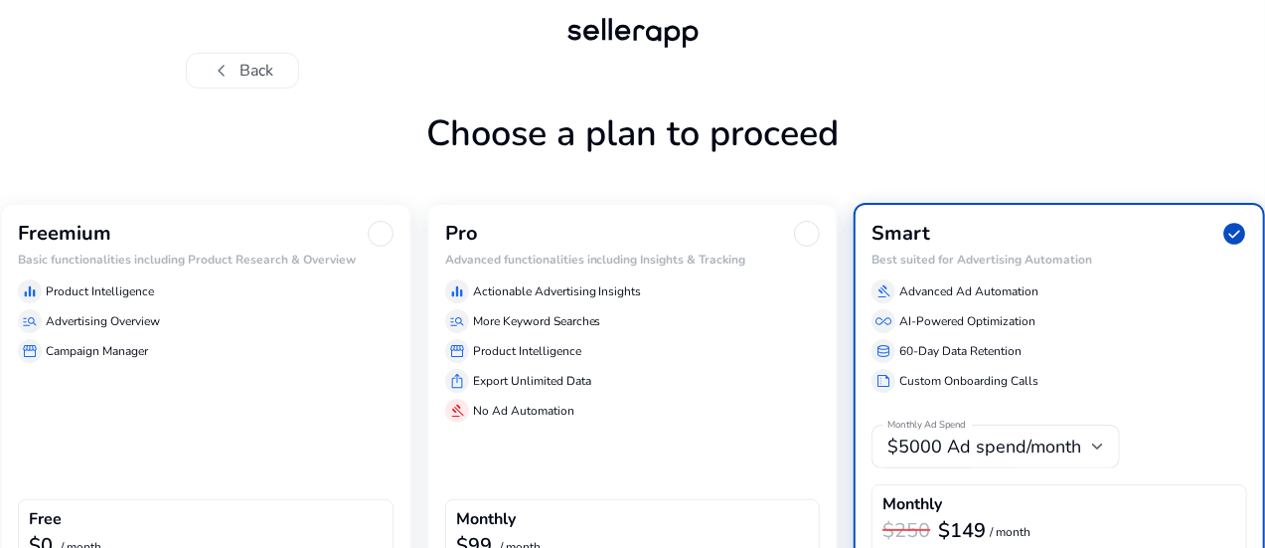
click at [335, 422] on div "Freemium Basic functionalities including Product Research & Overview equalizer …" at bounding box center [206, 408] width 412 height 411
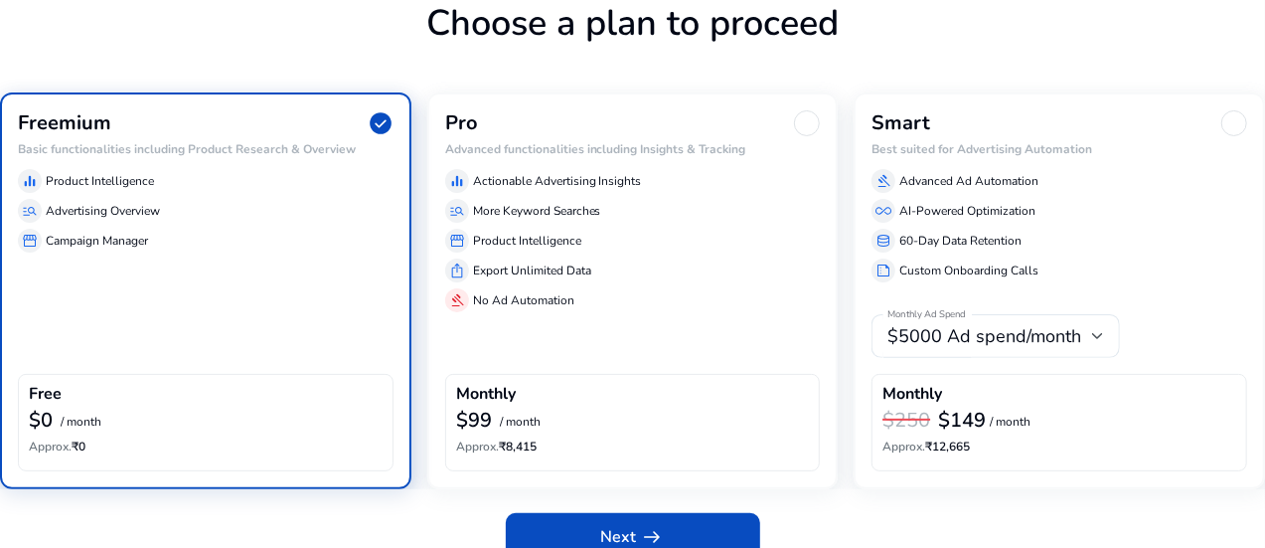
scroll to position [157, 0]
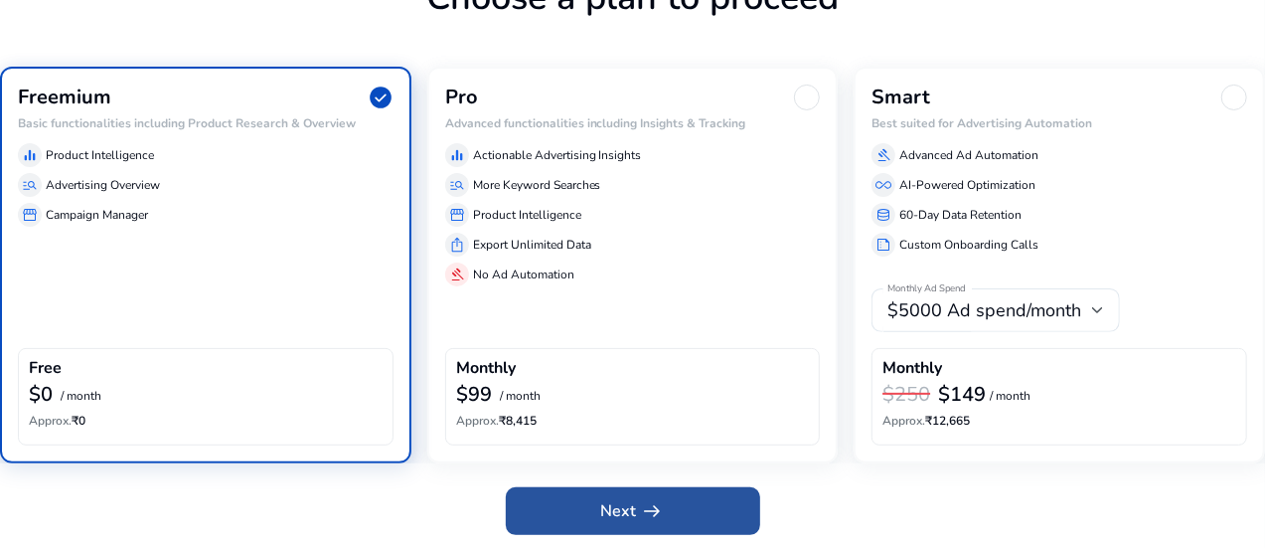
click at [616, 502] on span "Next arrow_right_alt" at bounding box center [633, 511] width 64 height 24
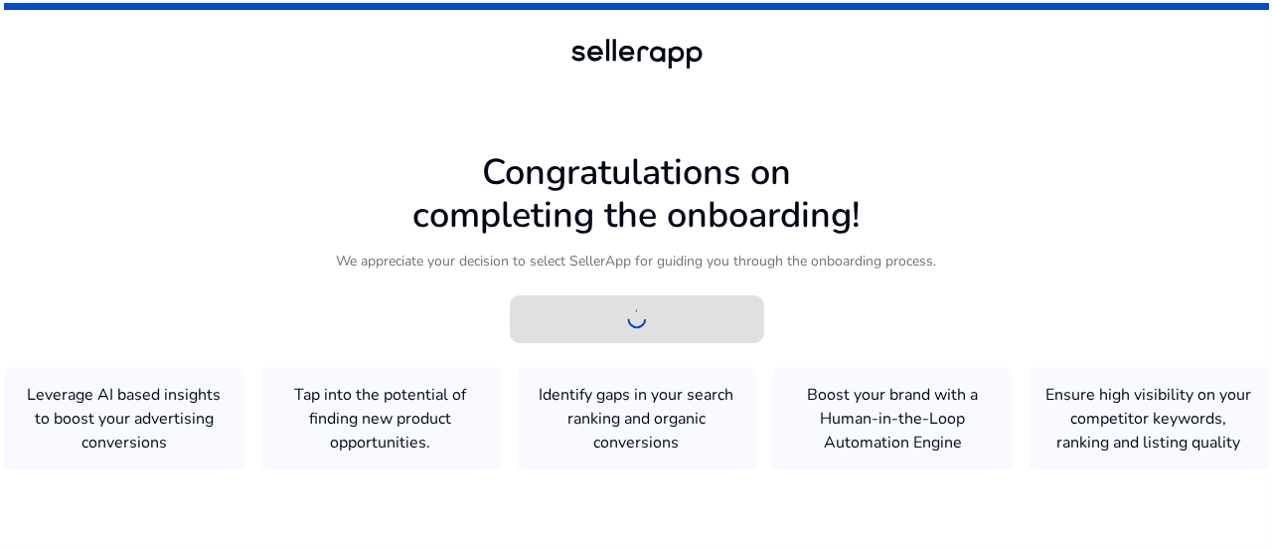
scroll to position [0, 0]
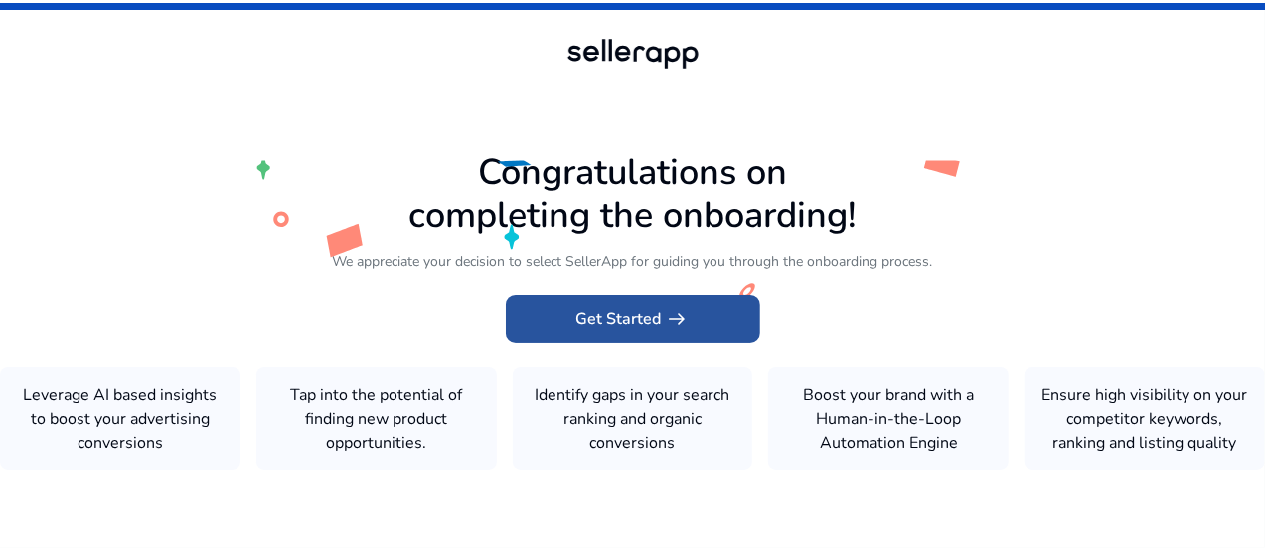
click at [677, 307] on span "arrow_right_alt" at bounding box center [678, 319] width 24 height 24
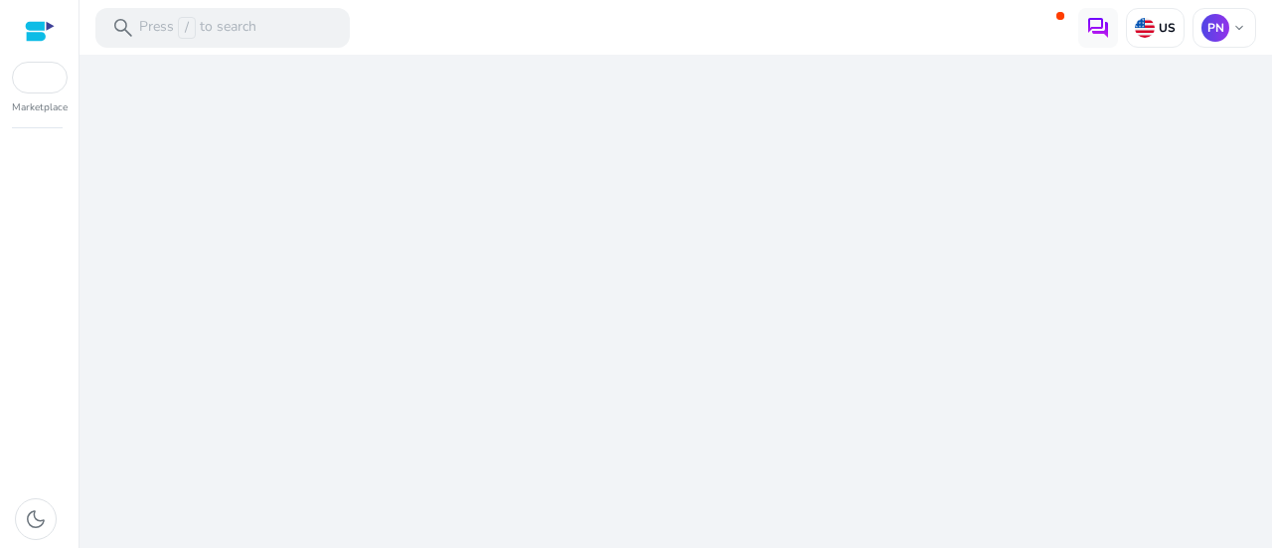
click at [677, 302] on div "We are getting things ready for you..." at bounding box center [675, 301] width 1177 height 493
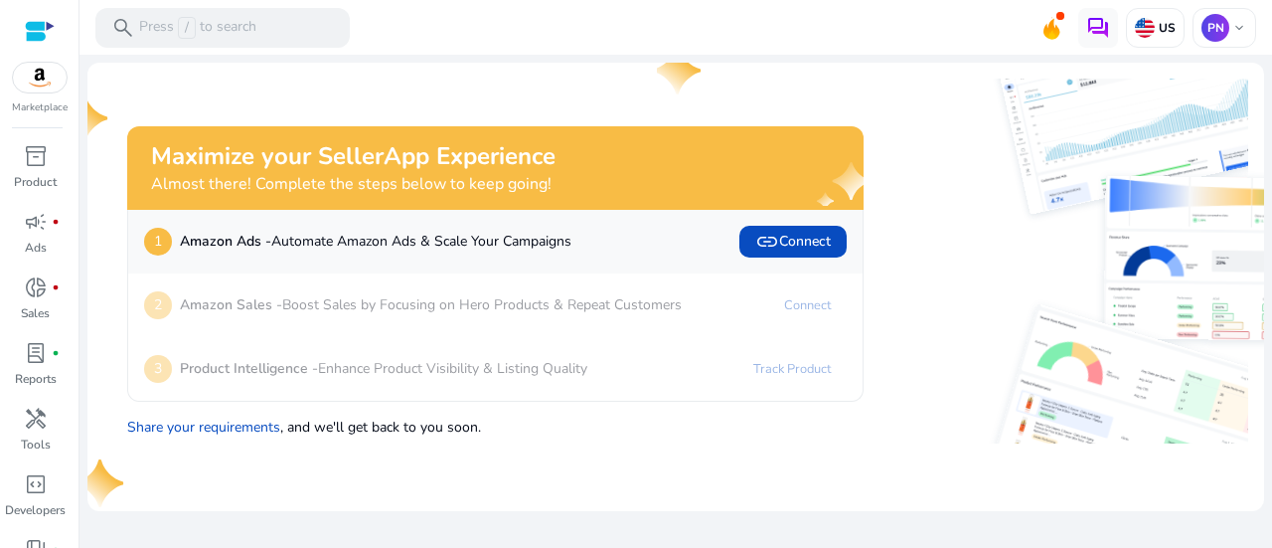
click at [903, 171] on img at bounding box center [1064, 152] width 369 height 146
click at [201, 23] on p "Press / to search" at bounding box center [197, 28] width 117 height 22
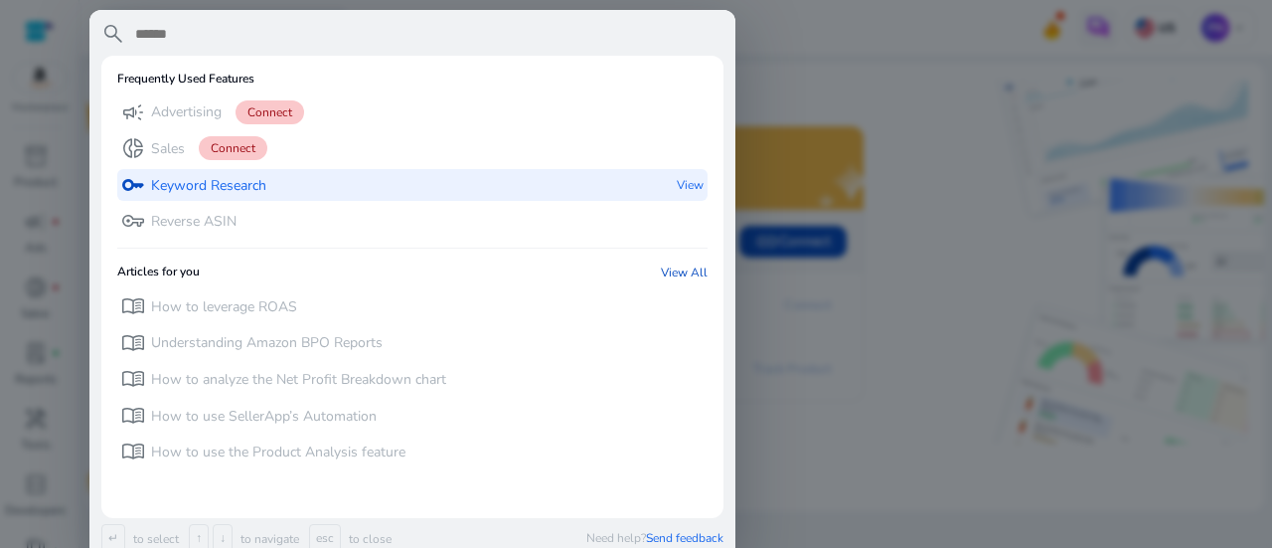
click at [201, 182] on p "Keyword Research" at bounding box center [208, 186] width 115 height 20
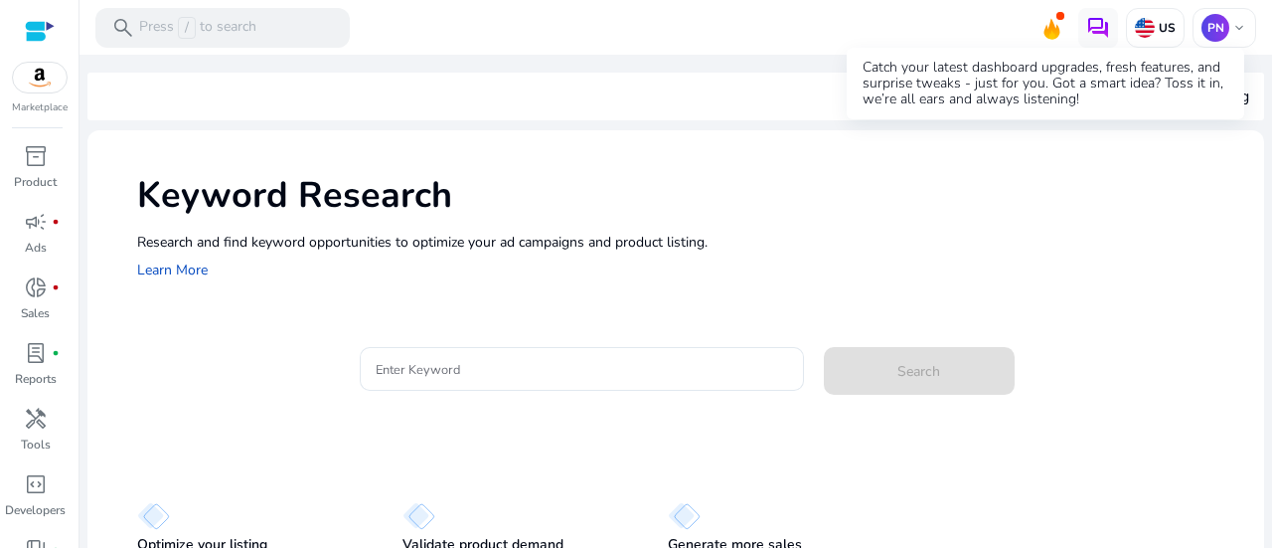
click at [1050, 32] on icon at bounding box center [1052, 29] width 16 height 21
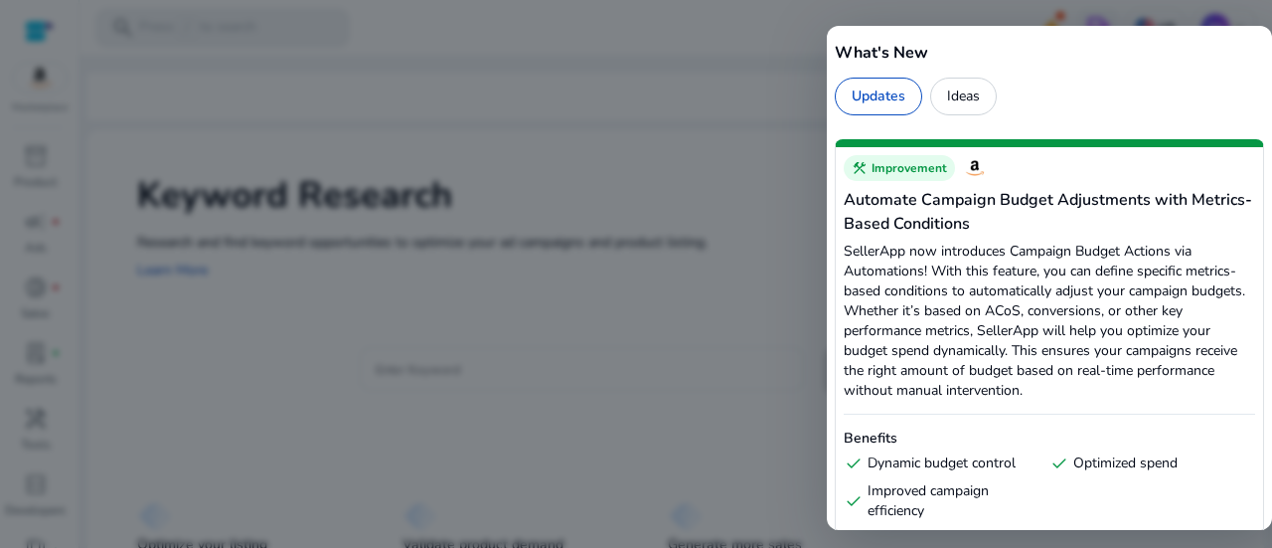
click at [787, 179] on div at bounding box center [636, 274] width 1272 height 548
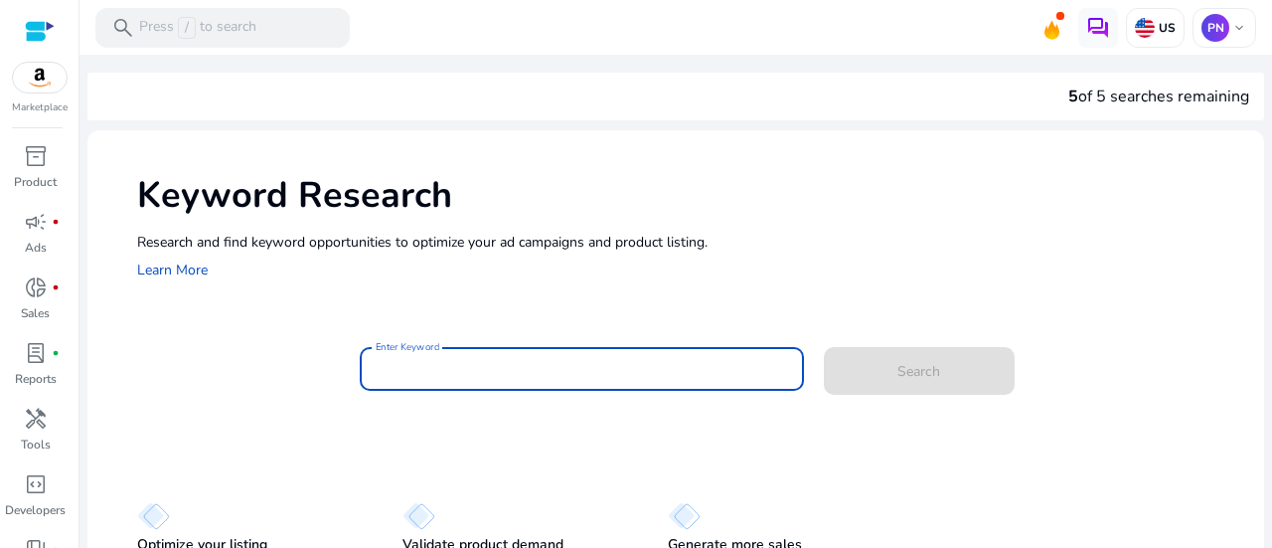
click at [511, 377] on input "Enter Keyword" at bounding box center [582, 369] width 413 height 22
paste input "**********"
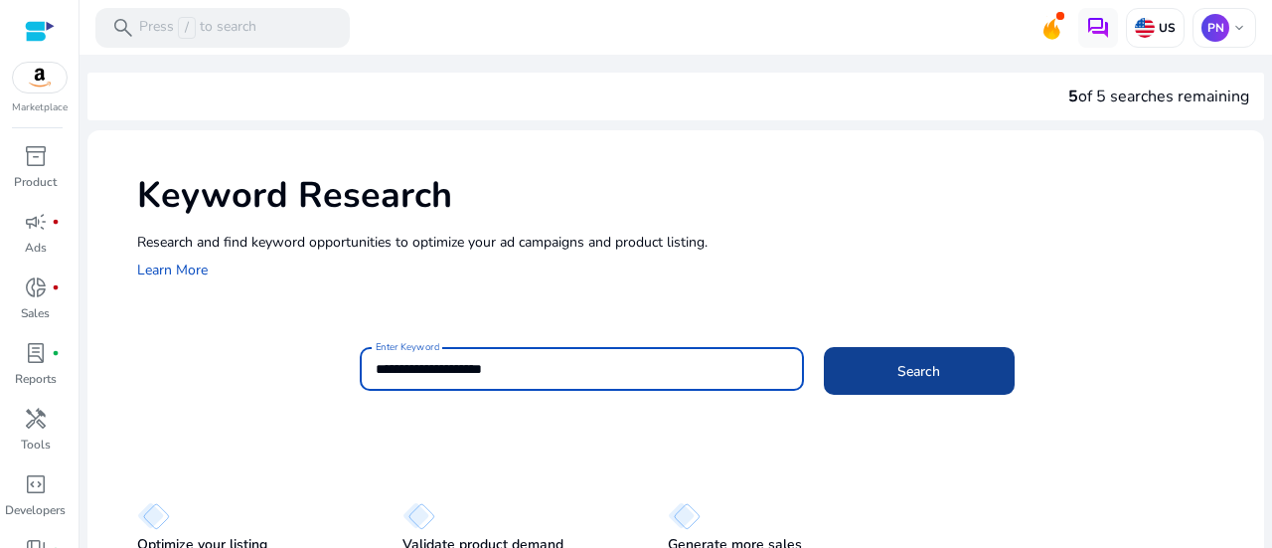
type input "**********"
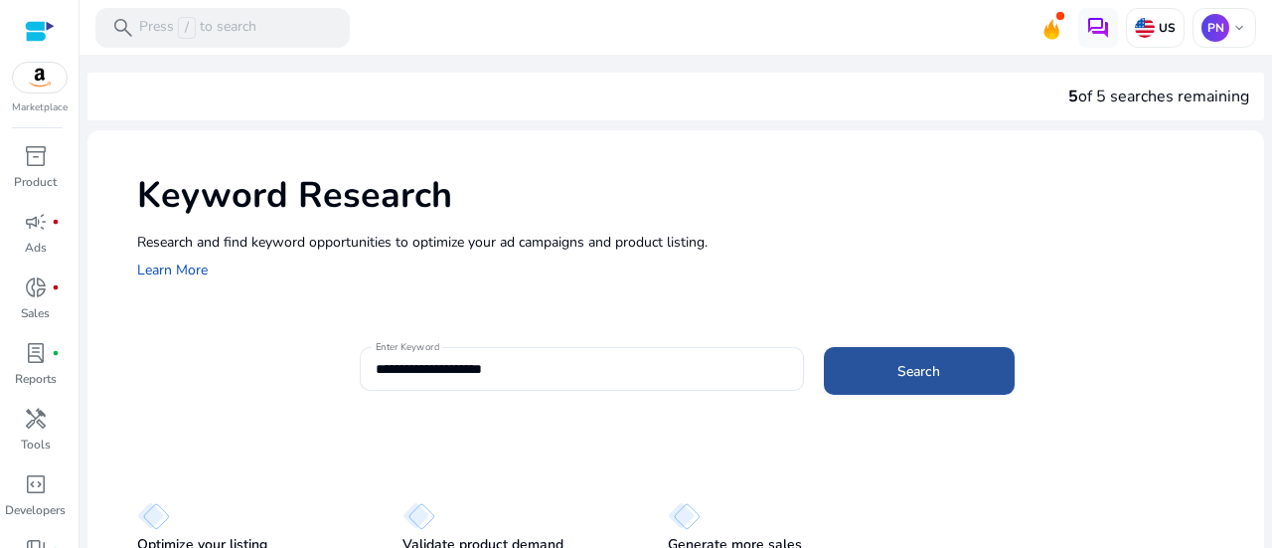
click at [877, 371] on span at bounding box center [919, 371] width 191 height 48
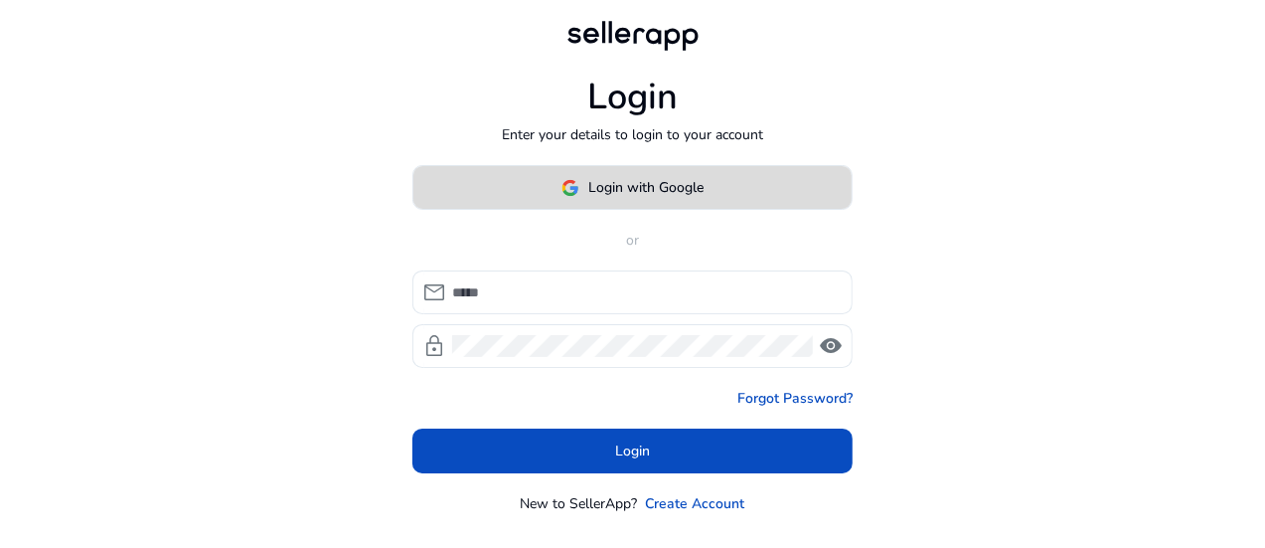
click at [688, 206] on span at bounding box center [633, 188] width 438 height 48
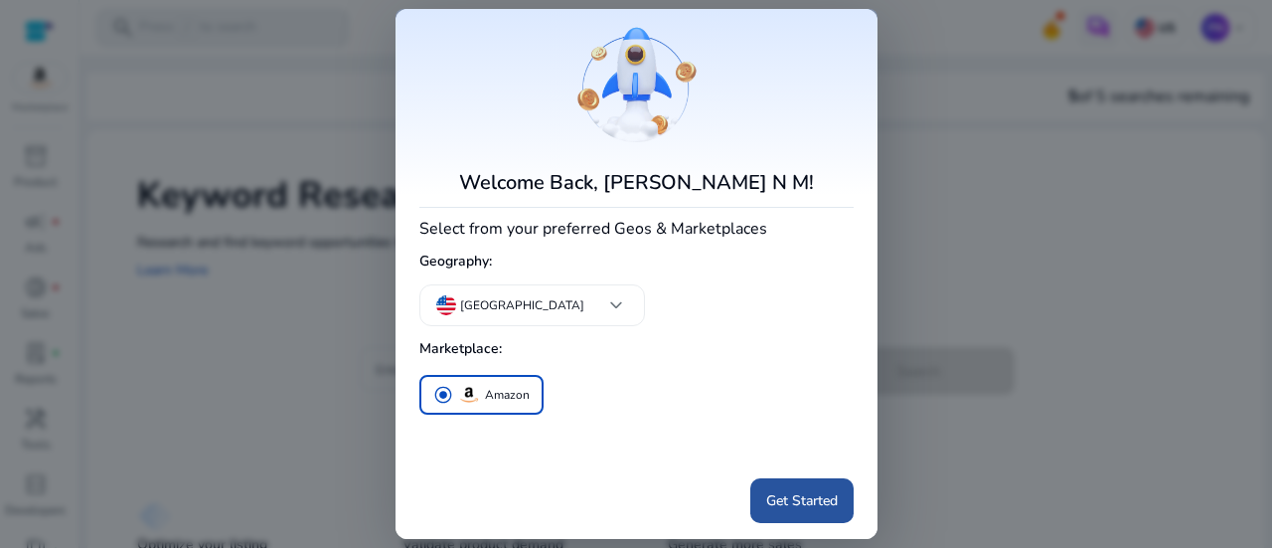
click at [803, 502] on span "Get Started" at bounding box center [802, 500] width 72 height 21
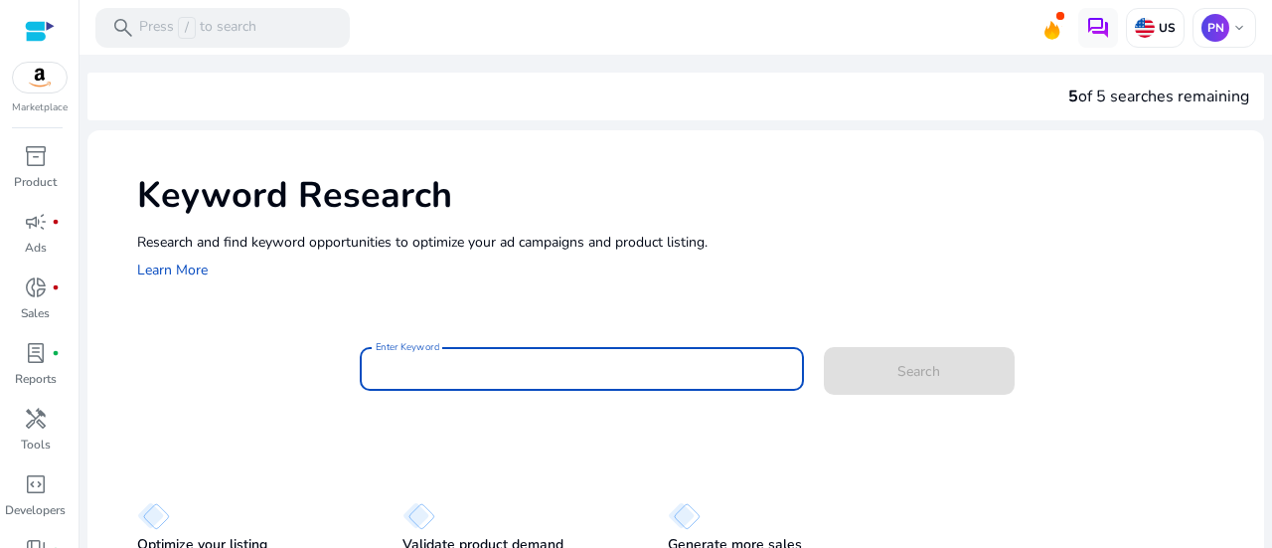
click at [698, 371] on input "Enter Keyword" at bounding box center [582, 369] width 413 height 22
paste input "**********"
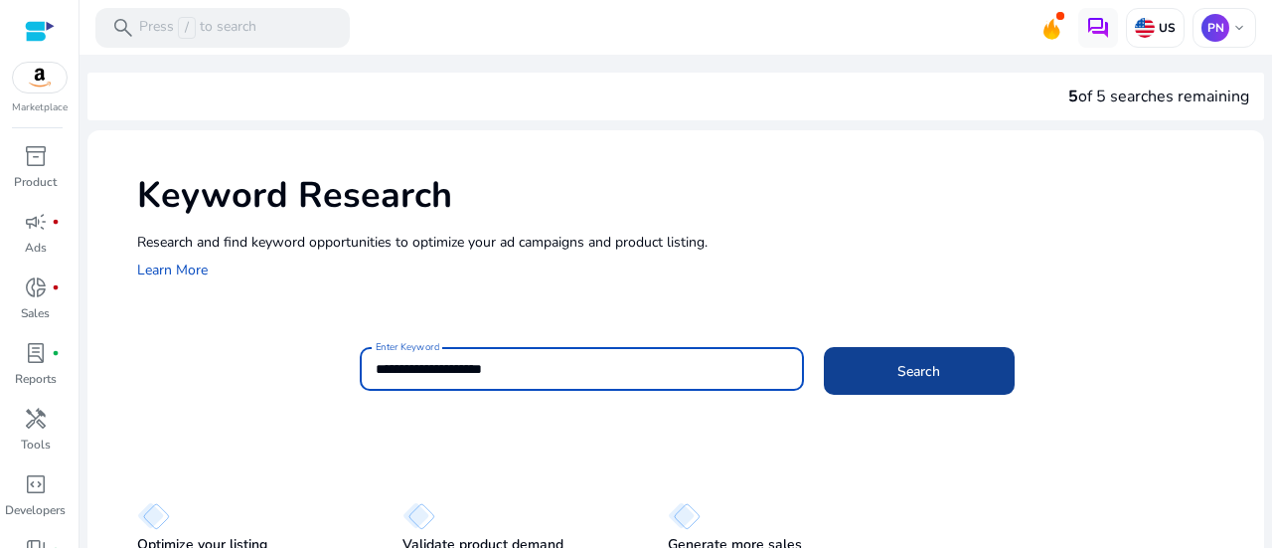
type input "**********"
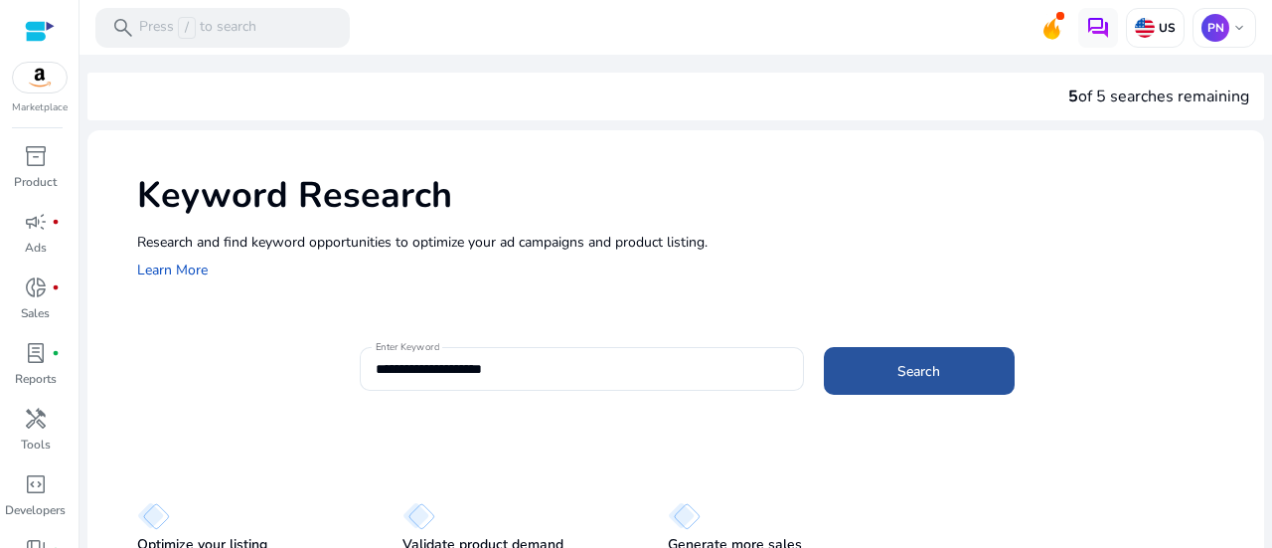
click at [881, 376] on span at bounding box center [919, 371] width 191 height 48
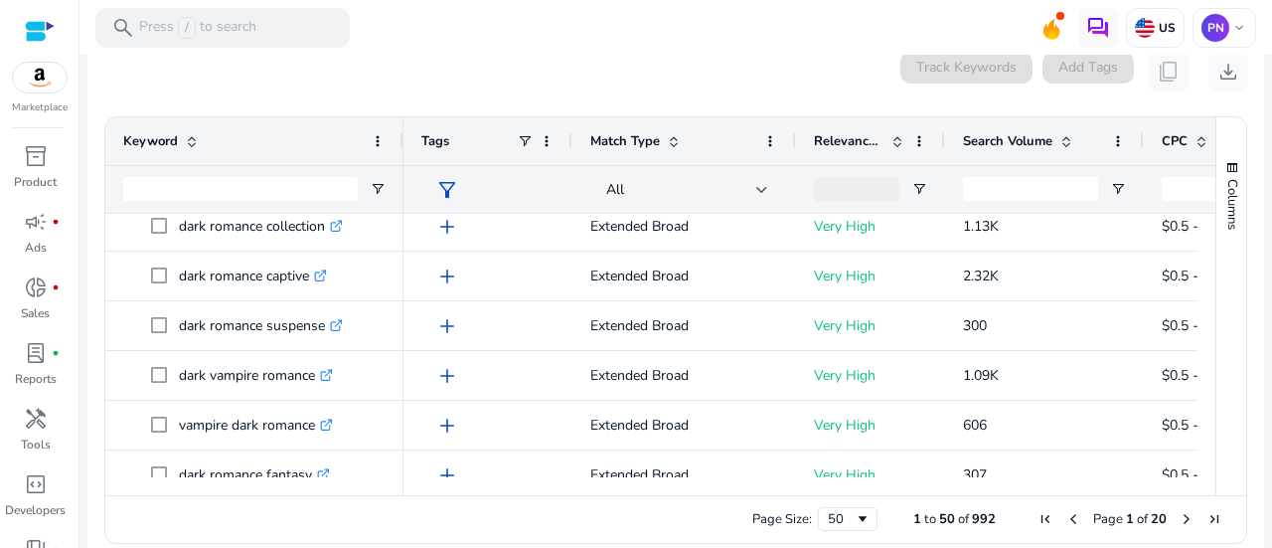
scroll to position [1560, 0]
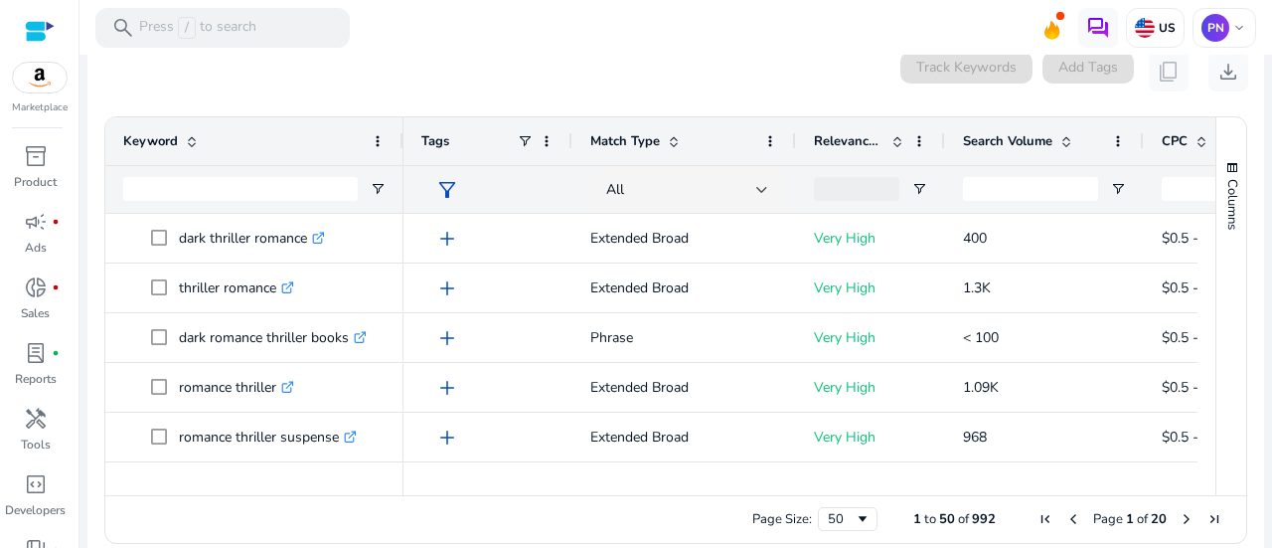
click at [1044, 132] on span "Search Volume" at bounding box center [1007, 141] width 89 height 18
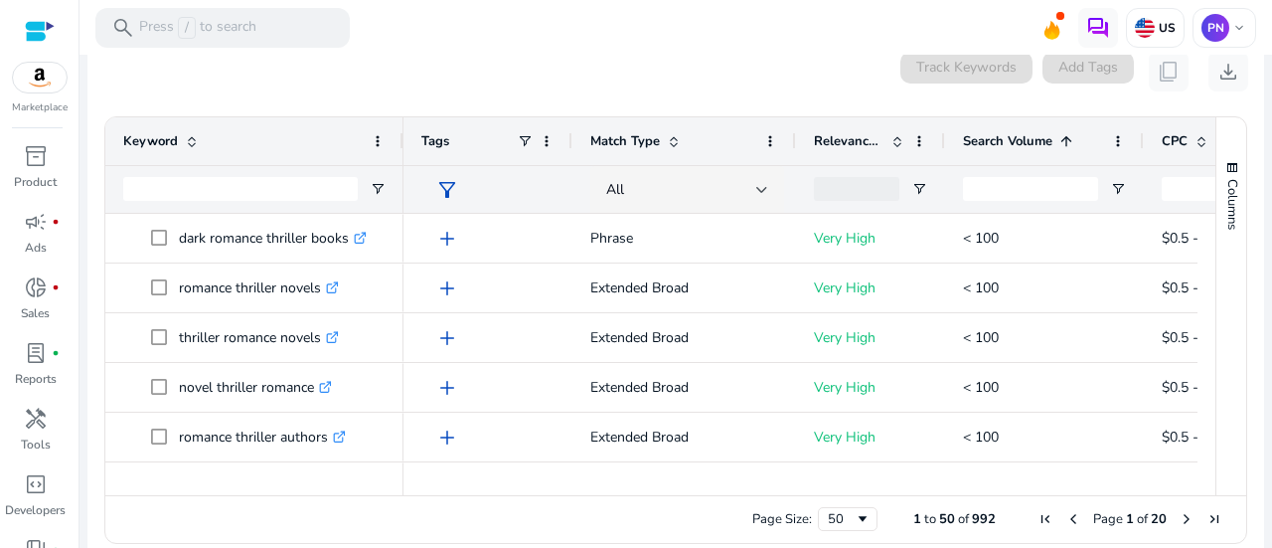
click at [1044, 132] on span "Search Volume" at bounding box center [1007, 141] width 89 height 18
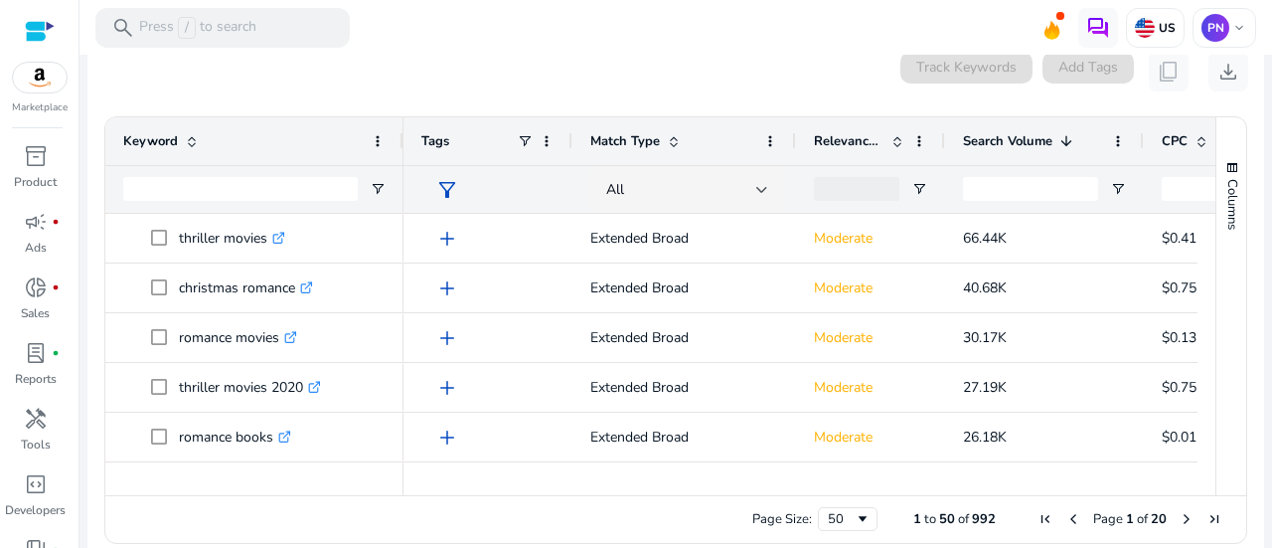
click at [895, 133] on span at bounding box center [898, 141] width 16 height 16
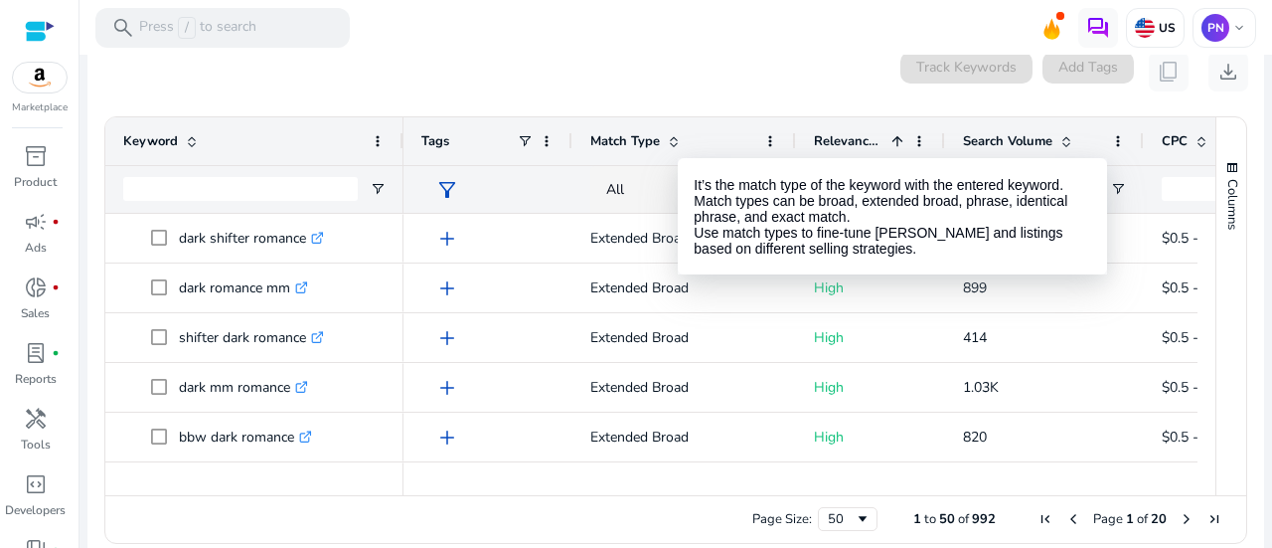
click at [676, 133] on span at bounding box center [674, 141] width 16 height 16
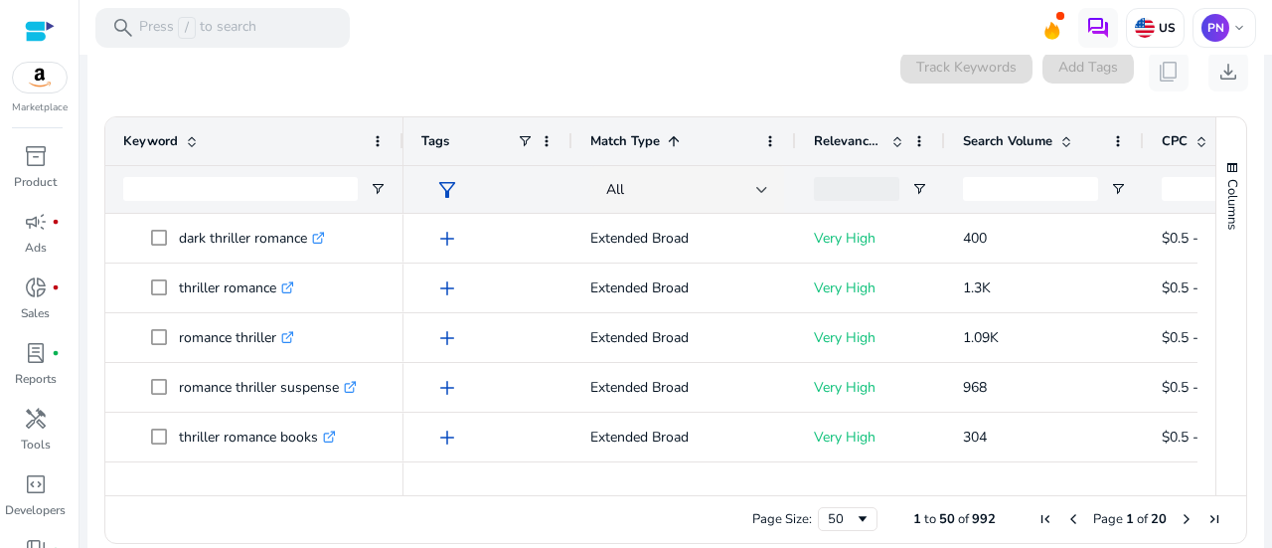
click at [676, 133] on span at bounding box center [674, 141] width 16 height 16
click at [896, 133] on span at bounding box center [898, 141] width 16 height 16
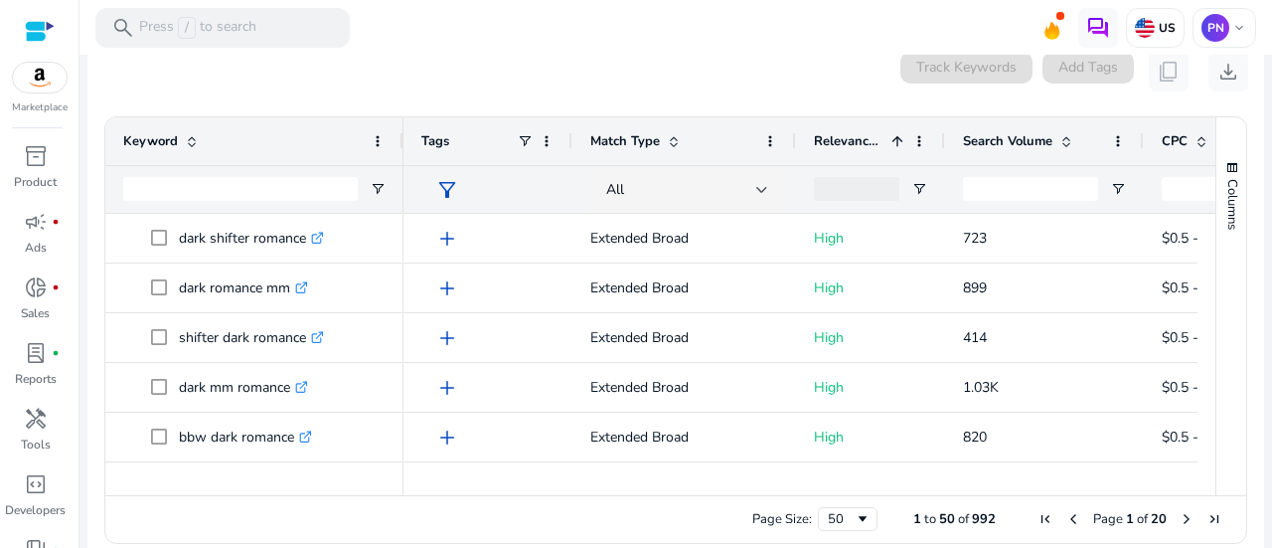
click at [672, 128] on div "Match Type" at bounding box center [673, 141] width 166 height 38
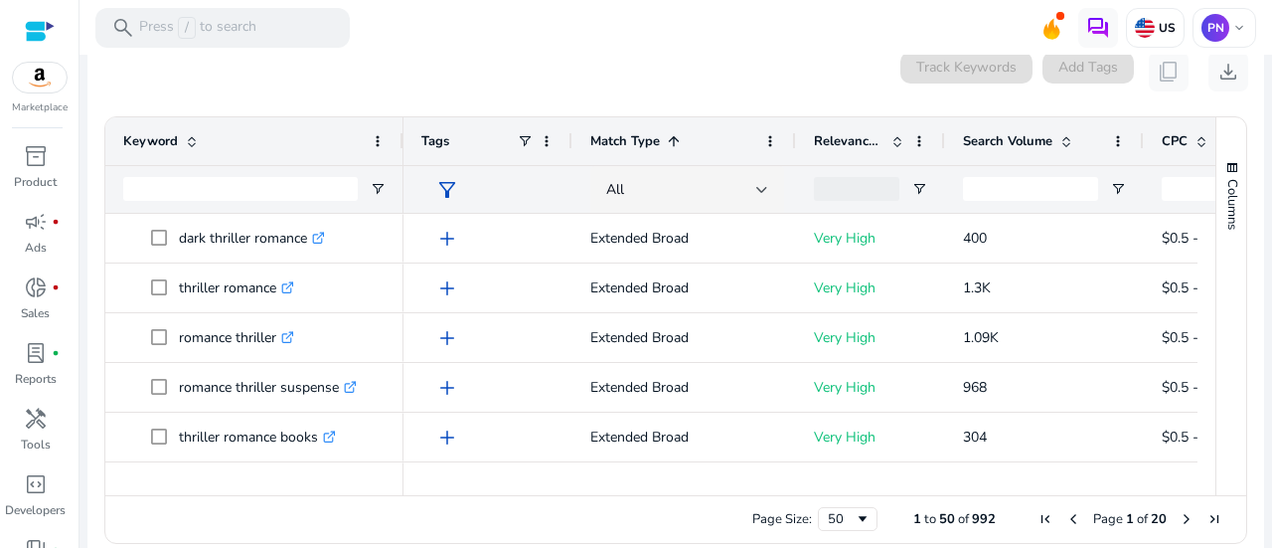
click at [672, 128] on div "Match Type 1" at bounding box center [673, 141] width 166 height 38
click at [861, 132] on span "Relevance Score" at bounding box center [849, 141] width 70 height 18
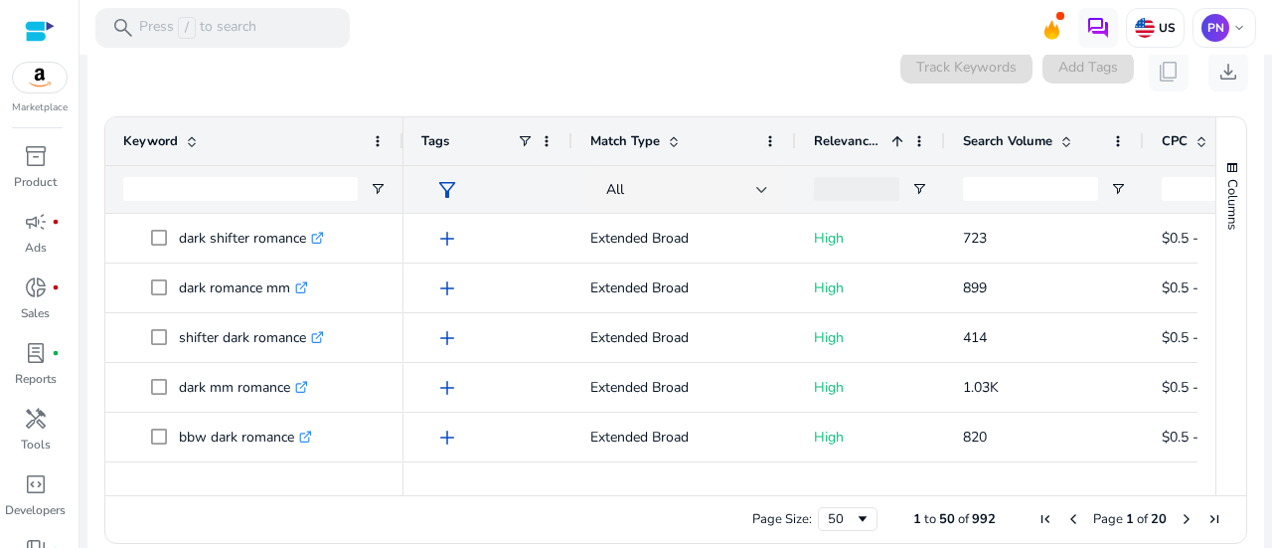
click at [861, 132] on span "Relevance Score" at bounding box center [849, 141] width 70 height 18
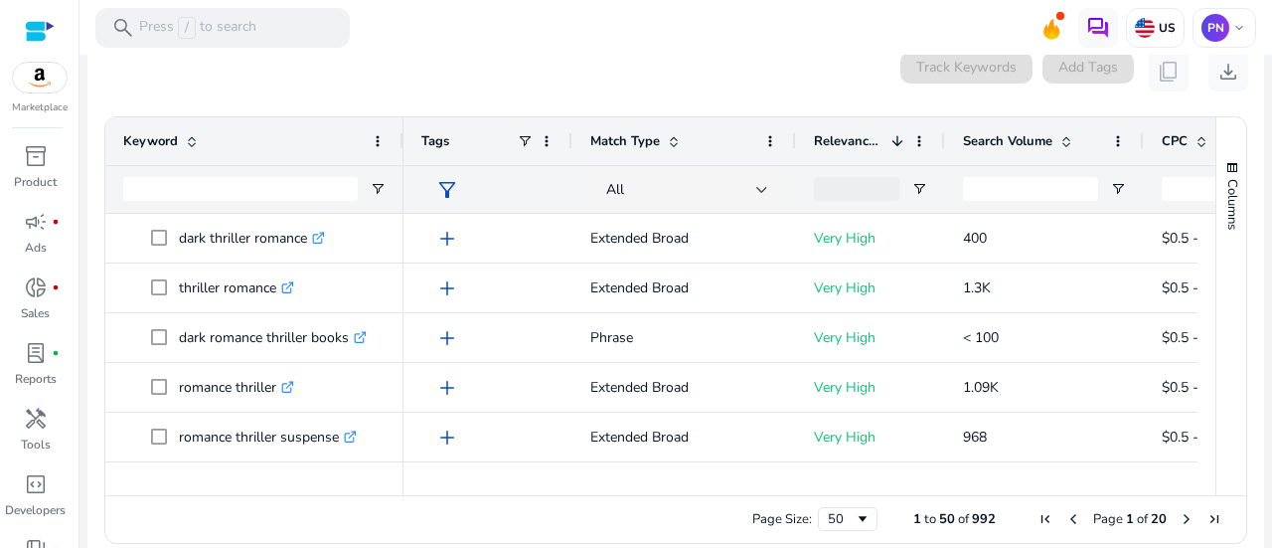
click at [1060, 127] on div "Search Volume" at bounding box center [1033, 141] width 141 height 38
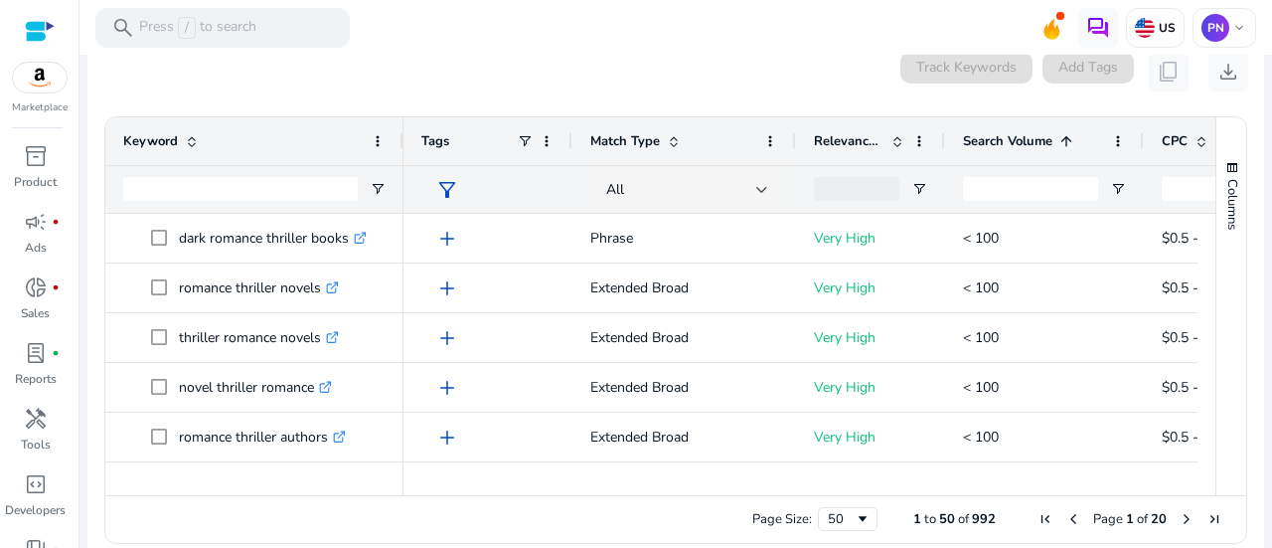
click at [1060, 127] on div "Search Volume 1" at bounding box center [1033, 141] width 141 height 38
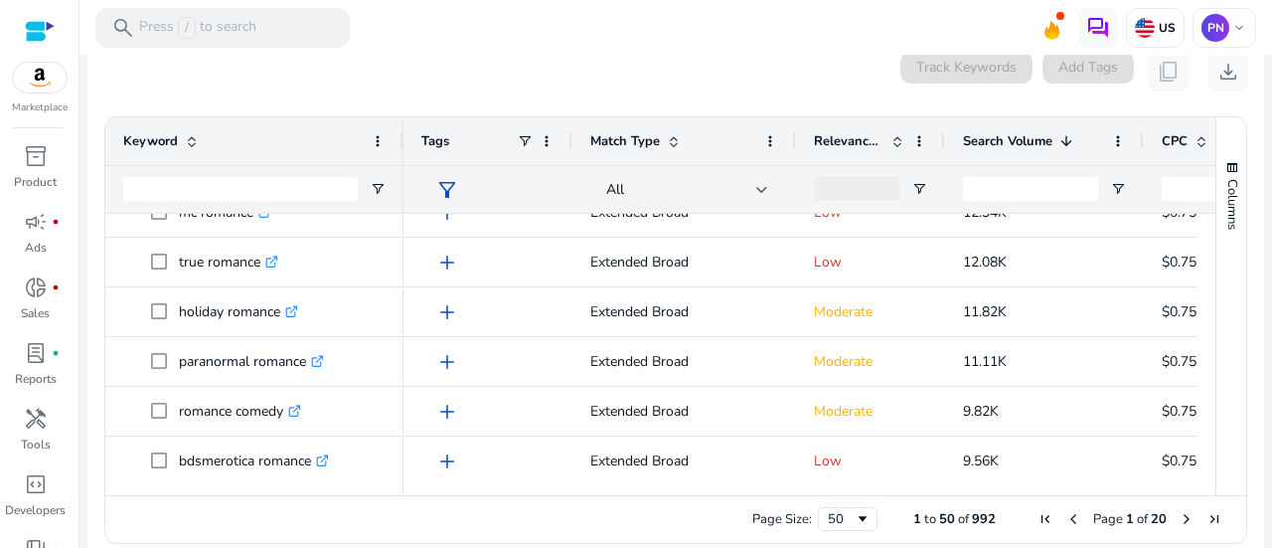
scroll to position [24, 0]
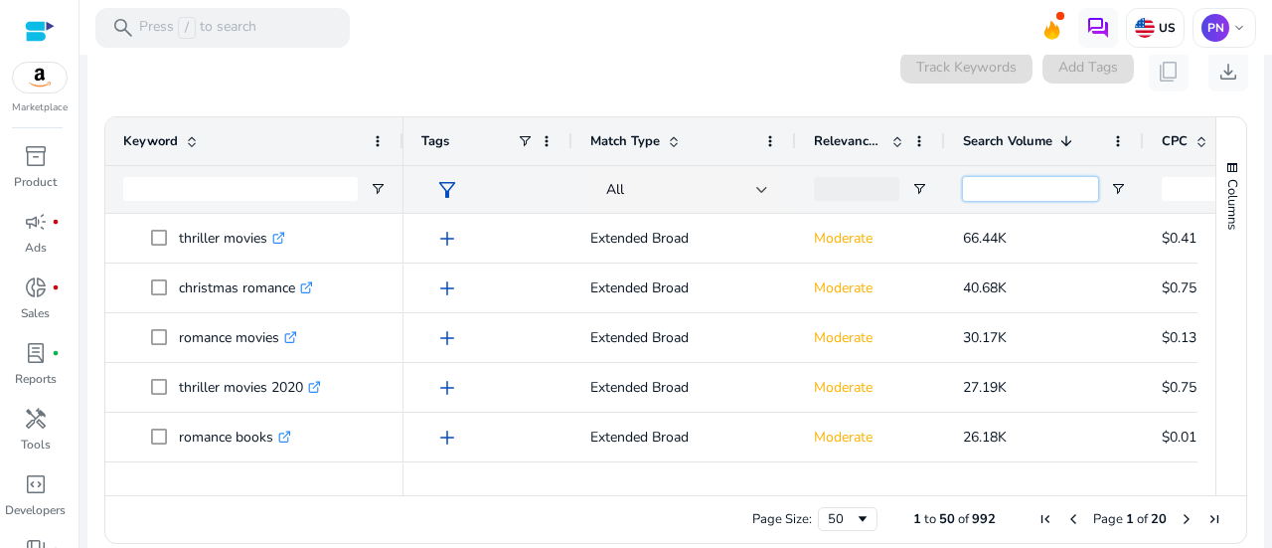
click at [1046, 177] on input "Search Volume Filter Input" at bounding box center [1030, 189] width 135 height 24
click at [1042, 122] on div "Search Volume 1" at bounding box center [1033, 141] width 141 height 38
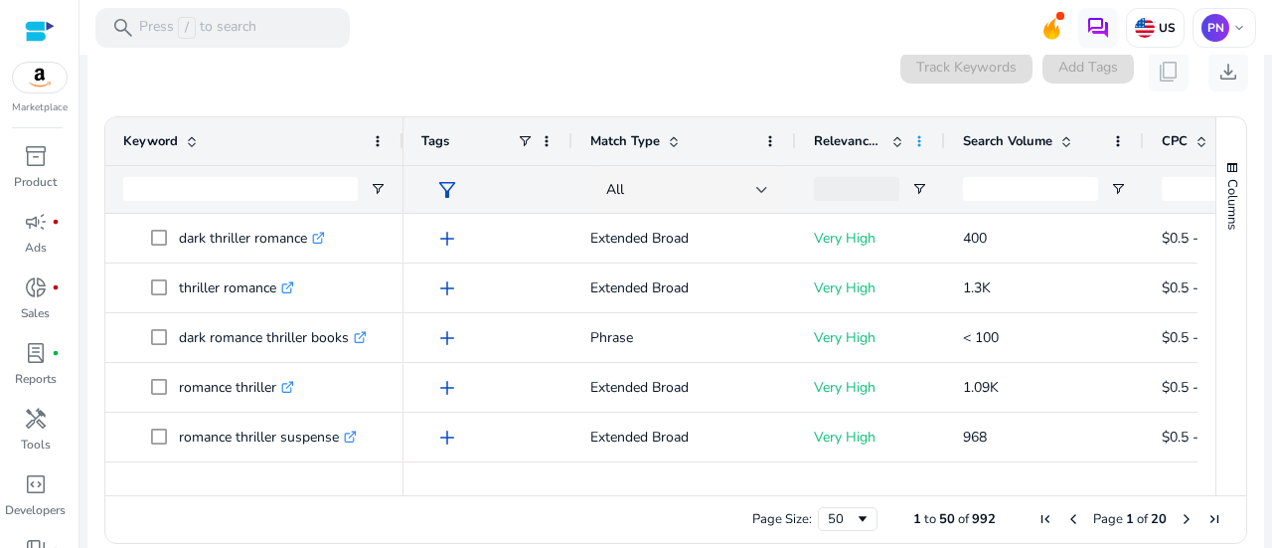
click at [925, 133] on span at bounding box center [920, 141] width 16 height 16
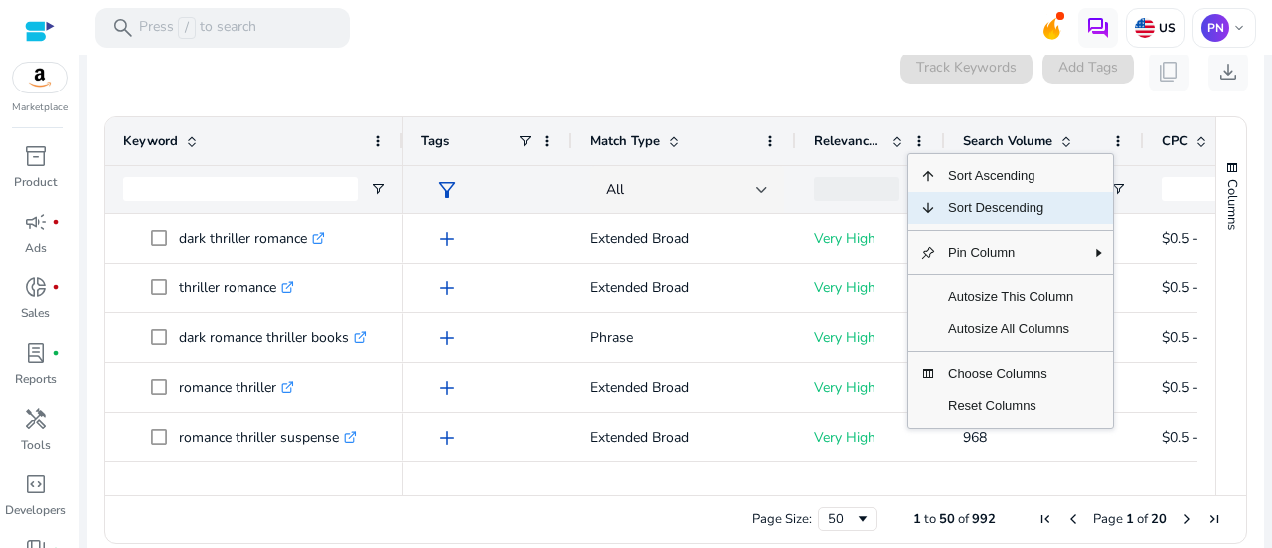
click at [932, 200] on span "Column Menu" at bounding box center [929, 208] width 16 height 16
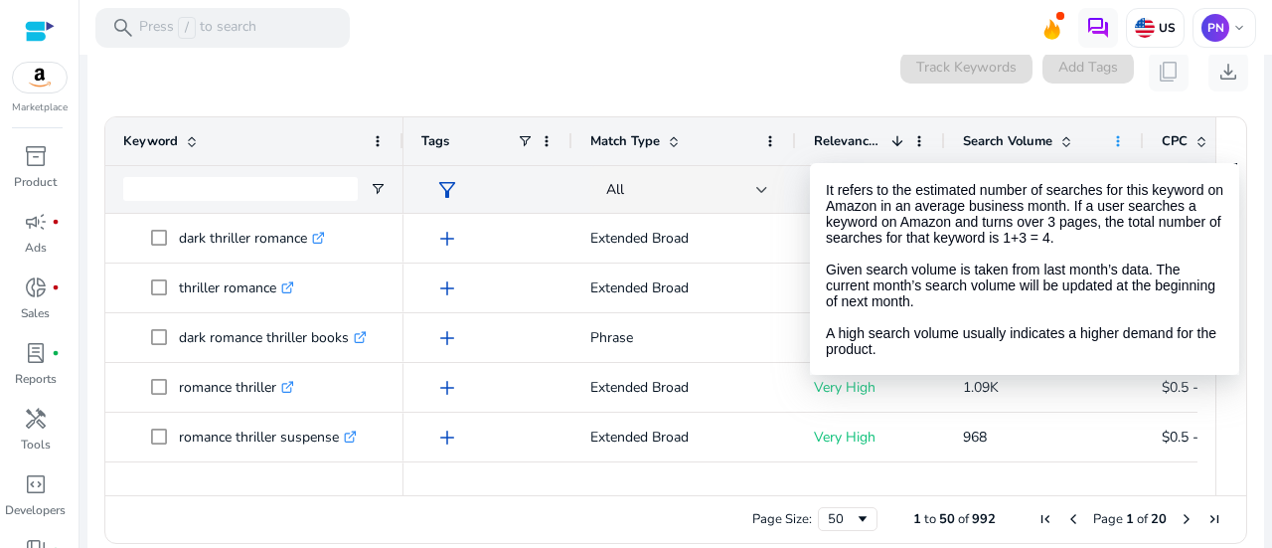
click at [1113, 133] on span at bounding box center [1118, 141] width 16 height 16
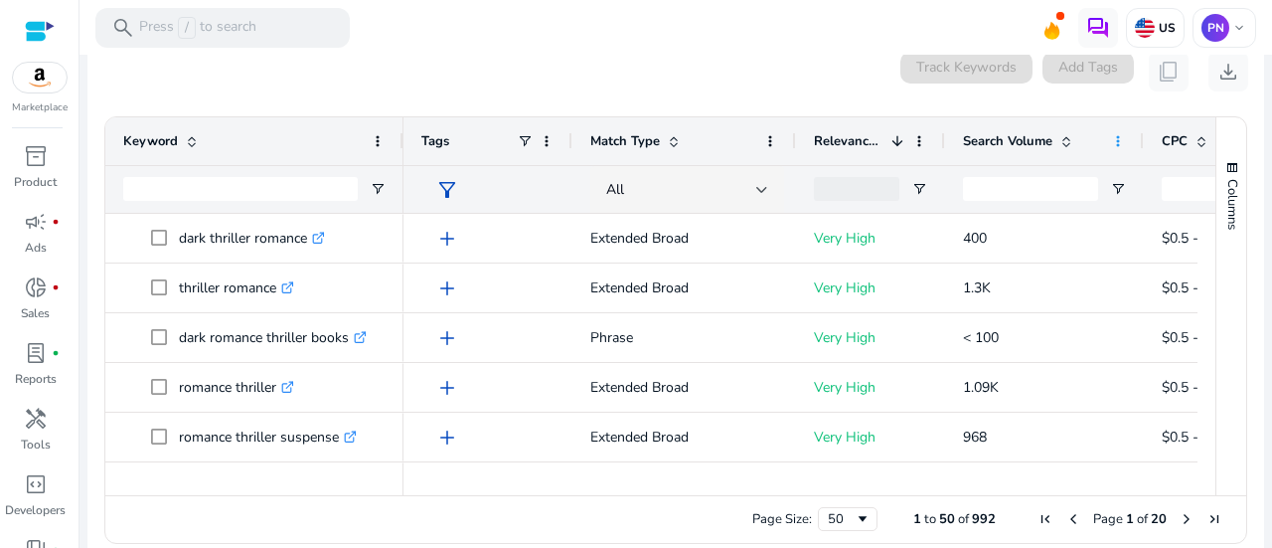
click at [1113, 133] on span at bounding box center [1118, 141] width 16 height 16
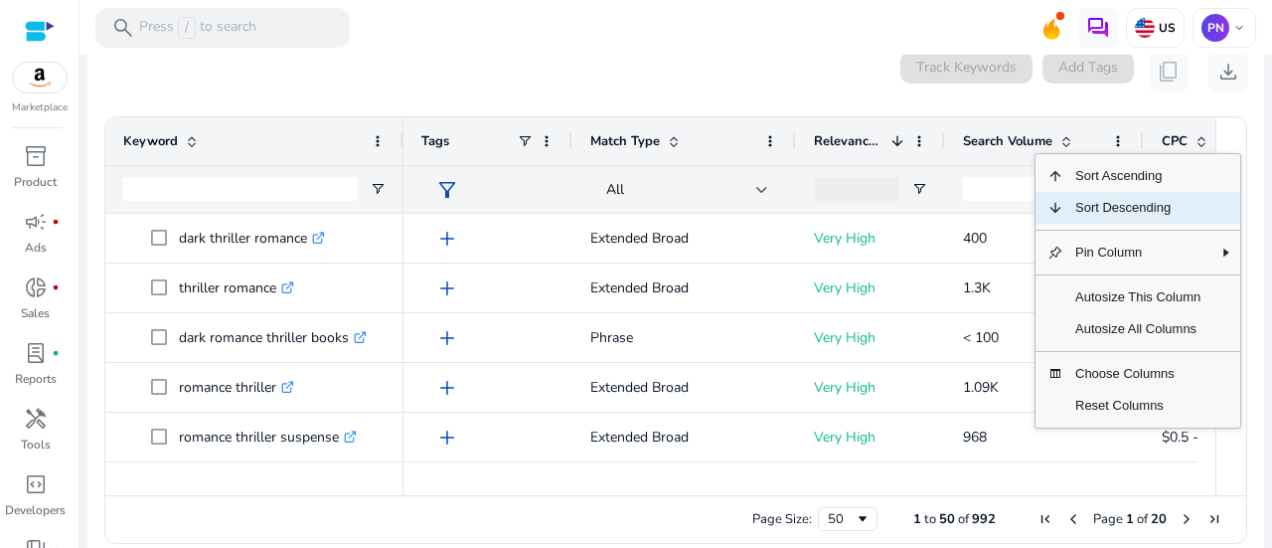
click at [1107, 192] on span "Sort Descending" at bounding box center [1138, 208] width 149 height 32
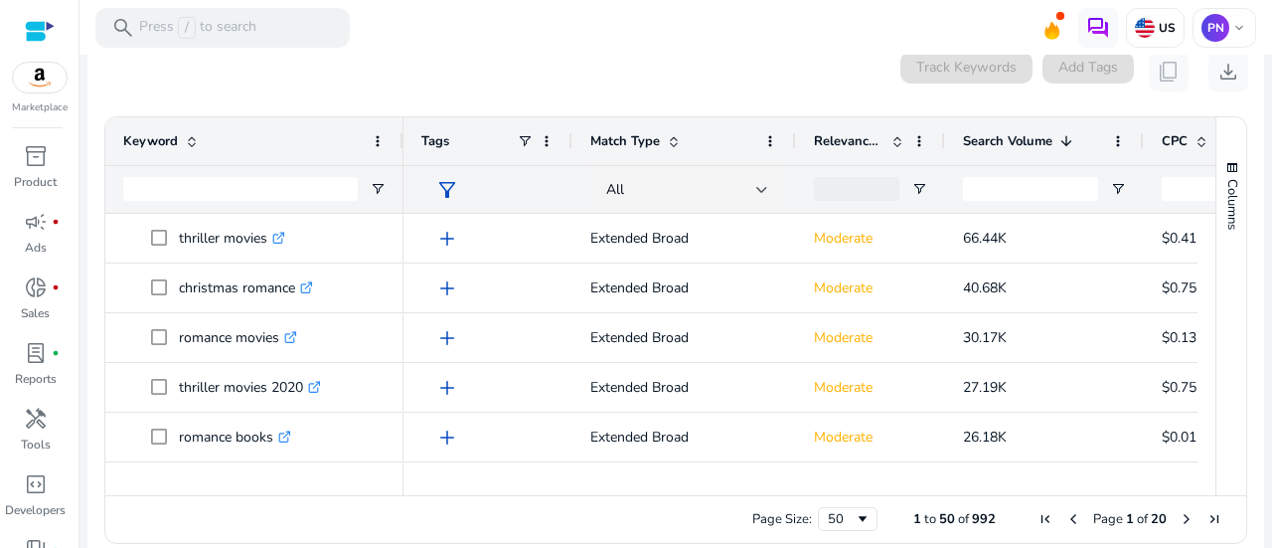
click at [1203, 214] on div "Keyword Tags Match Type 1" at bounding box center [675, 306] width 1141 height 378
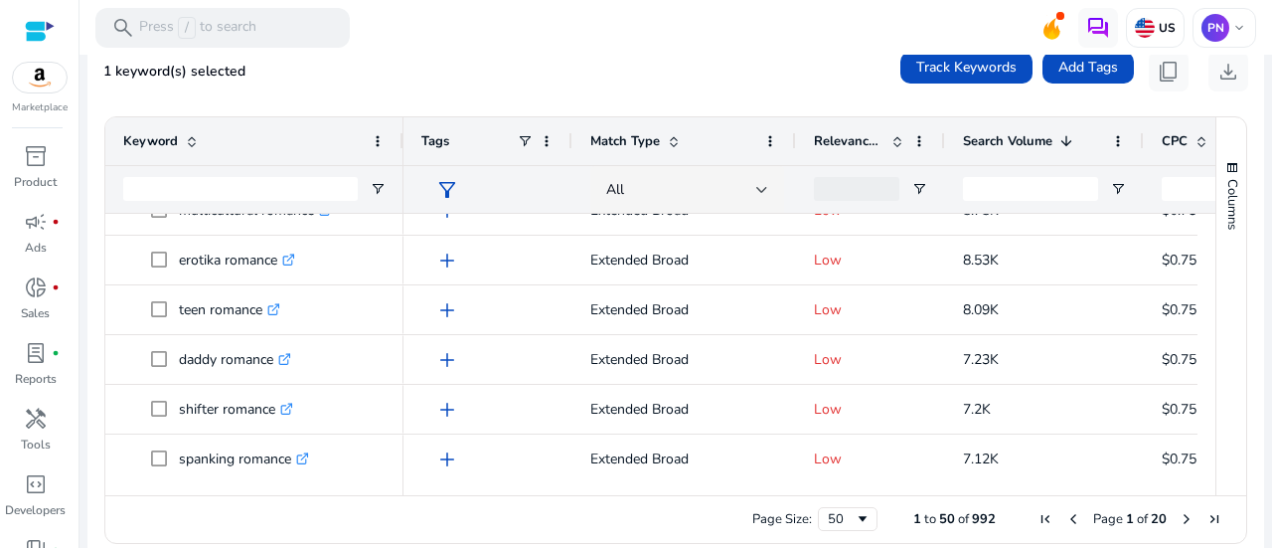
scroll to position [749, 0]
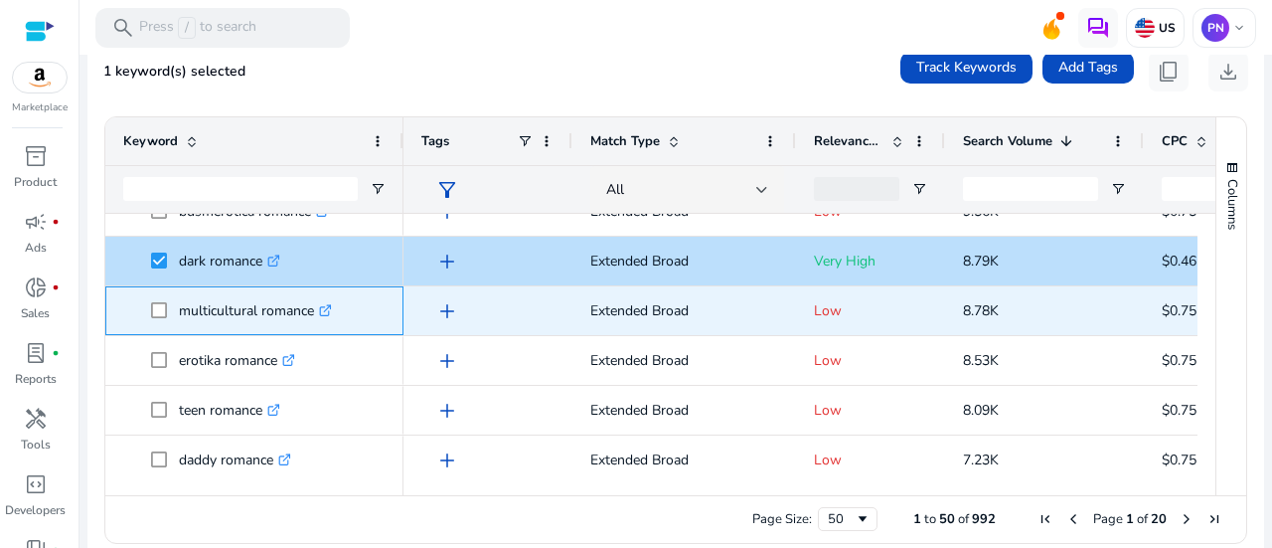
drag, startPoint x: 178, startPoint y: 289, endPoint x: 318, endPoint y: 299, distance: 140.5
click at [318, 299] on p "multicultural romance .st0{fill:#2c8af8}" at bounding box center [255, 310] width 153 height 41
copy p "multicultural romance"
